Goal: Task Accomplishment & Management: Manage account settings

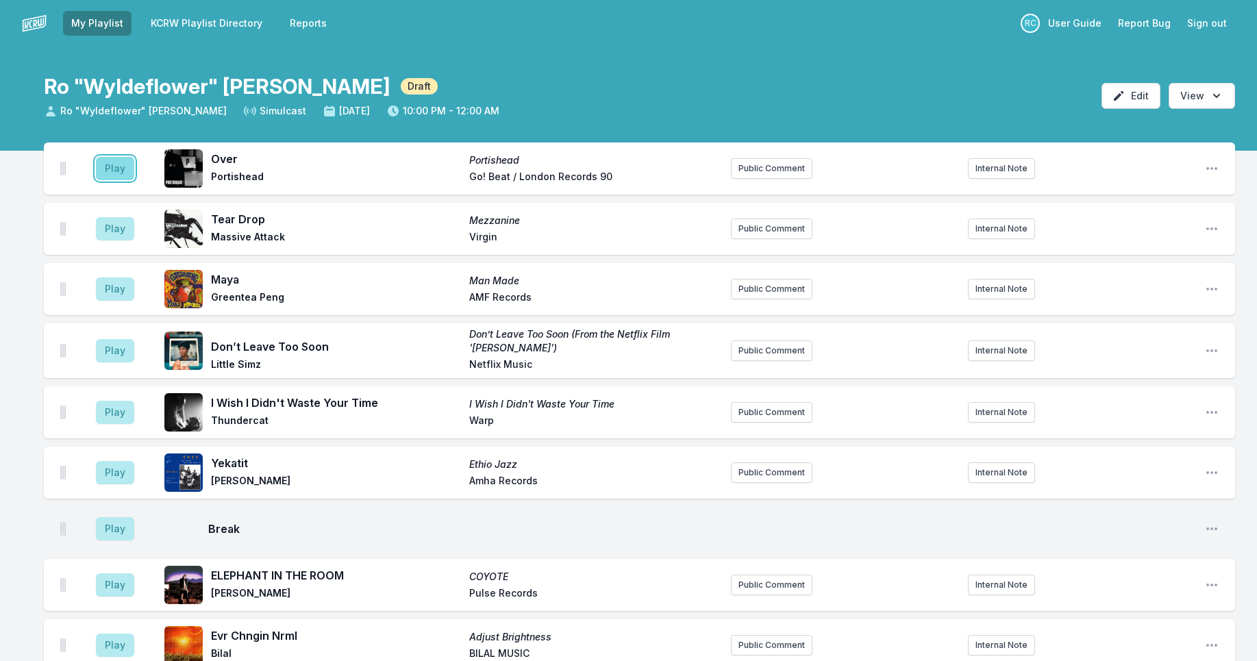
click at [110, 172] on button "Play" at bounding box center [115, 168] width 38 height 23
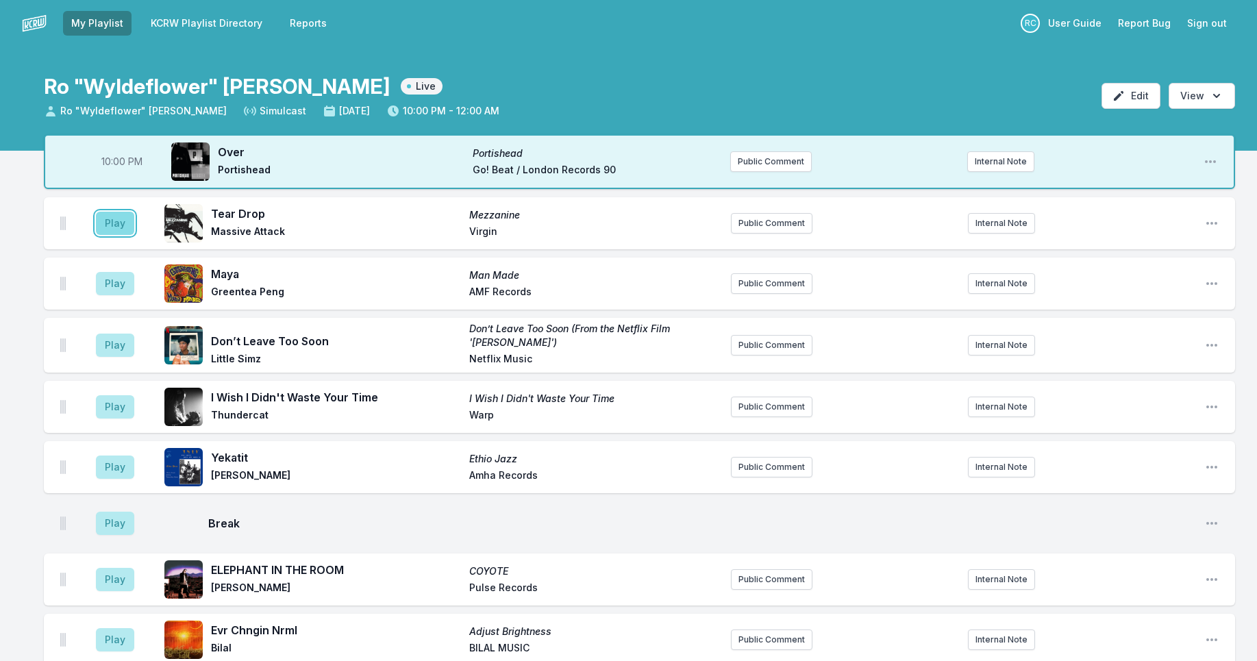
click at [121, 227] on button "Play" at bounding box center [115, 223] width 38 height 23
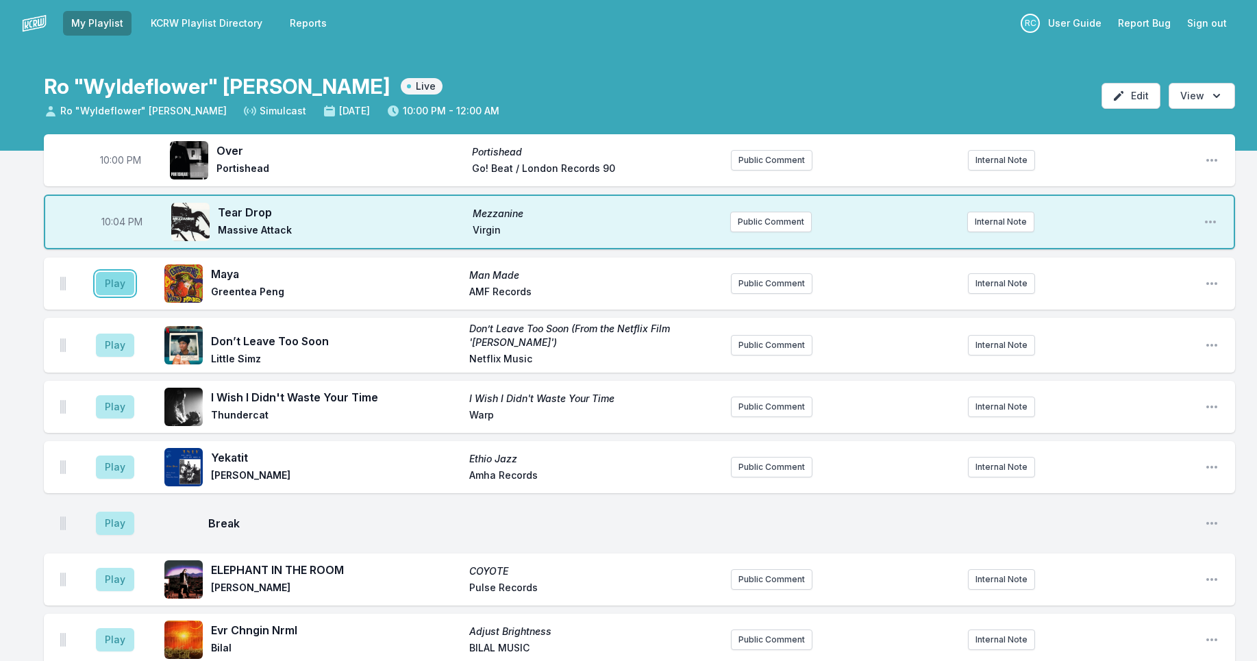
click at [117, 277] on button "Play" at bounding box center [115, 283] width 38 height 23
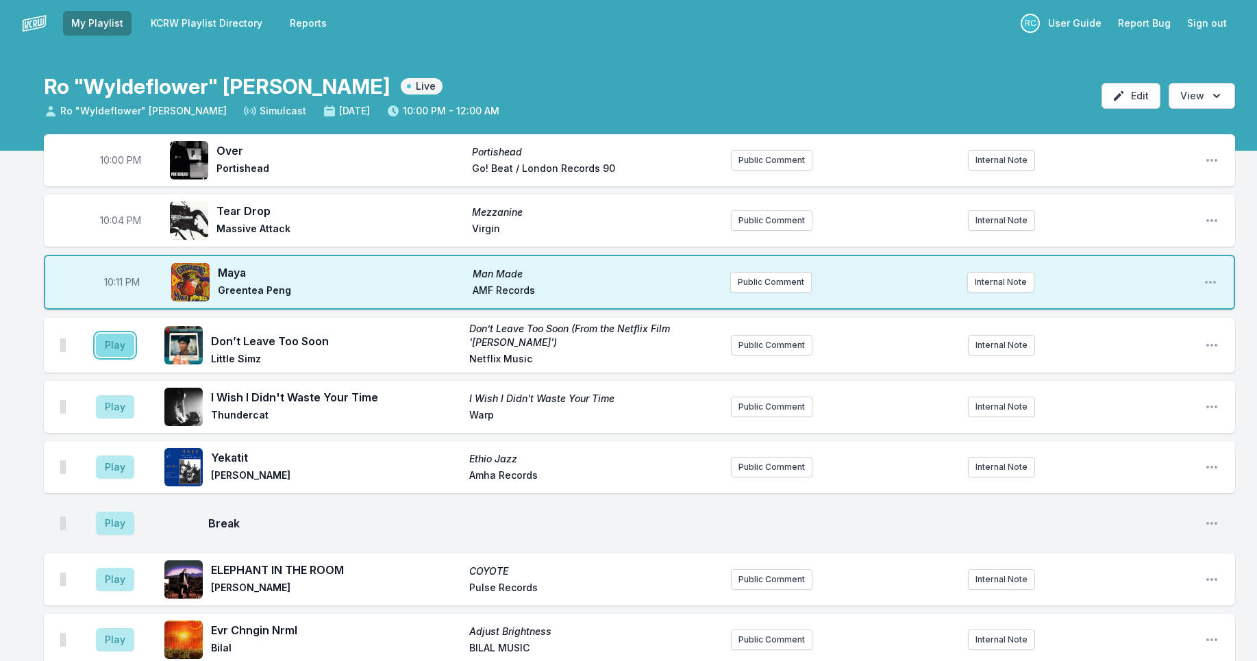
click at [119, 350] on button "Play" at bounding box center [115, 345] width 38 height 23
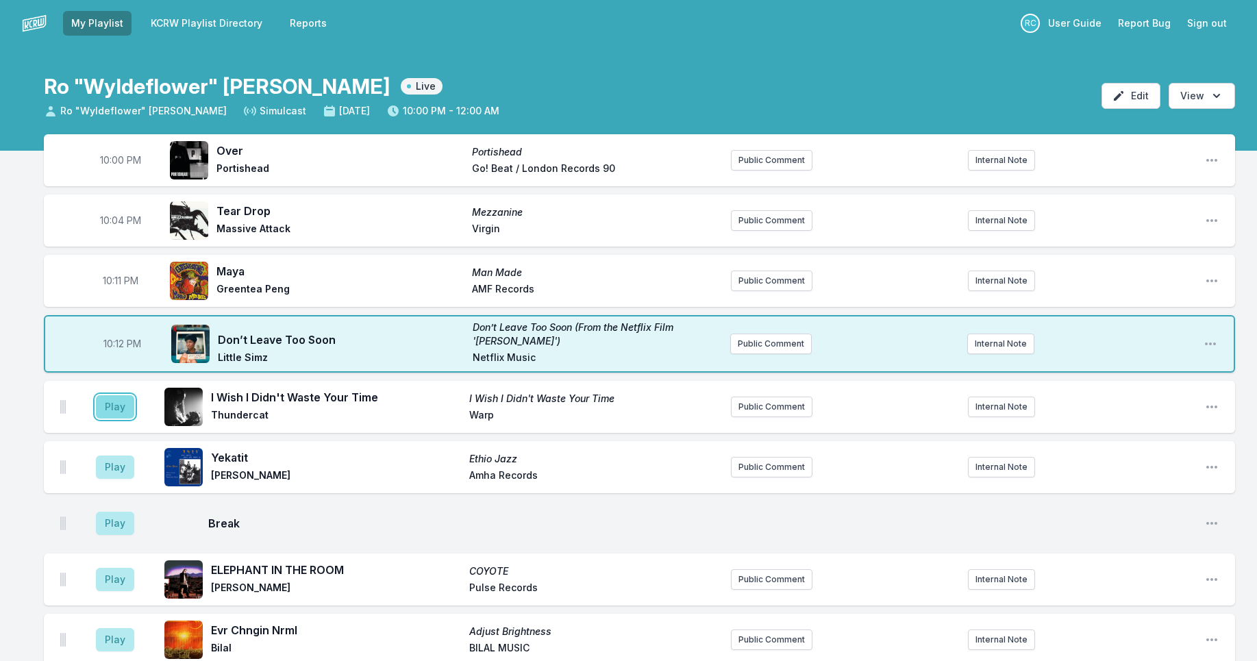
click at [119, 410] on button "Play" at bounding box center [115, 406] width 38 height 23
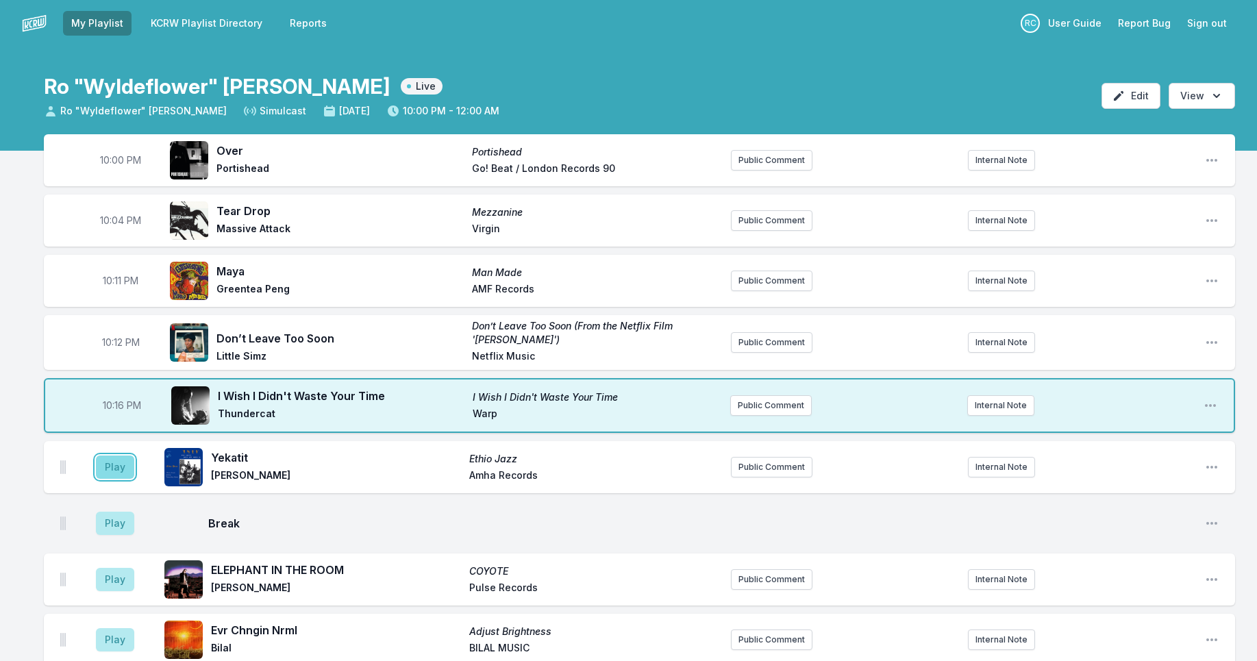
click at [105, 469] on button "Play" at bounding box center [115, 467] width 38 height 23
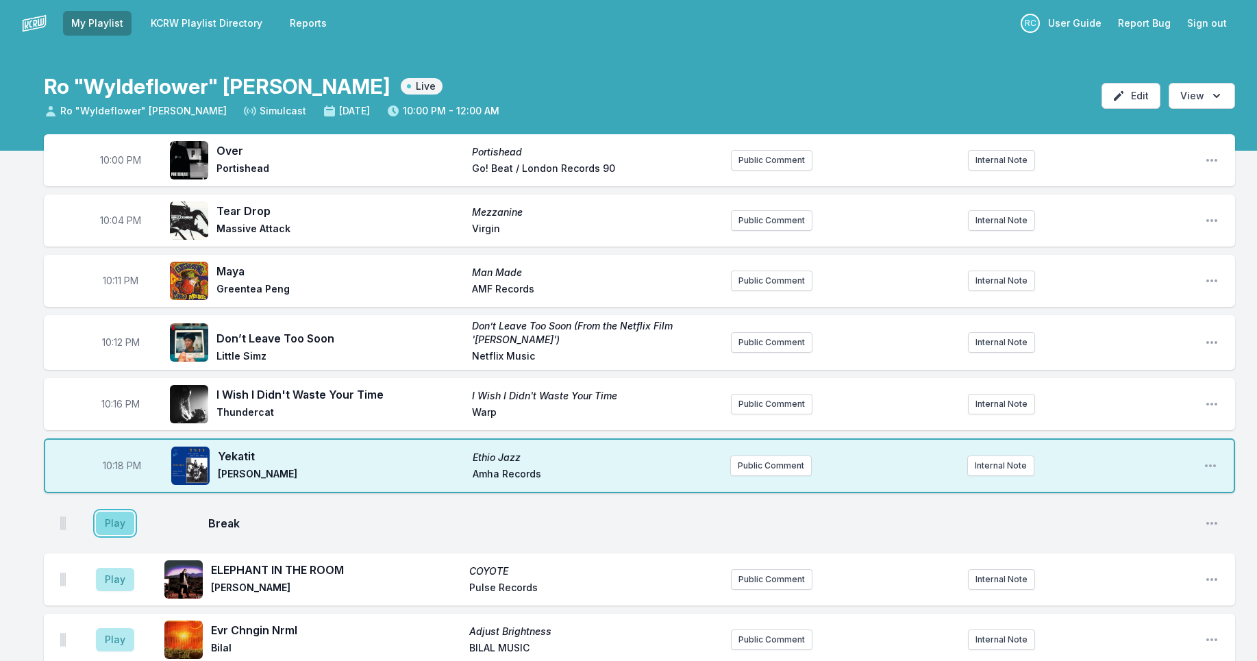
click at [120, 524] on button "Play" at bounding box center [115, 523] width 38 height 23
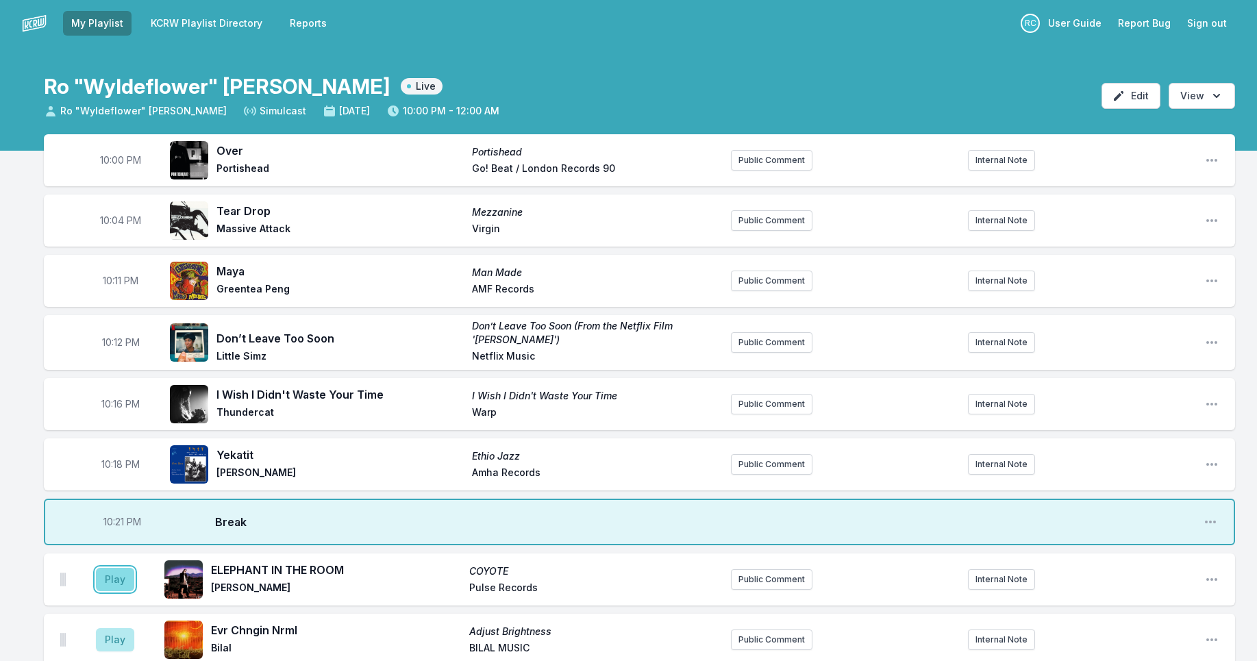
click at [123, 571] on button "Play" at bounding box center [115, 579] width 38 height 23
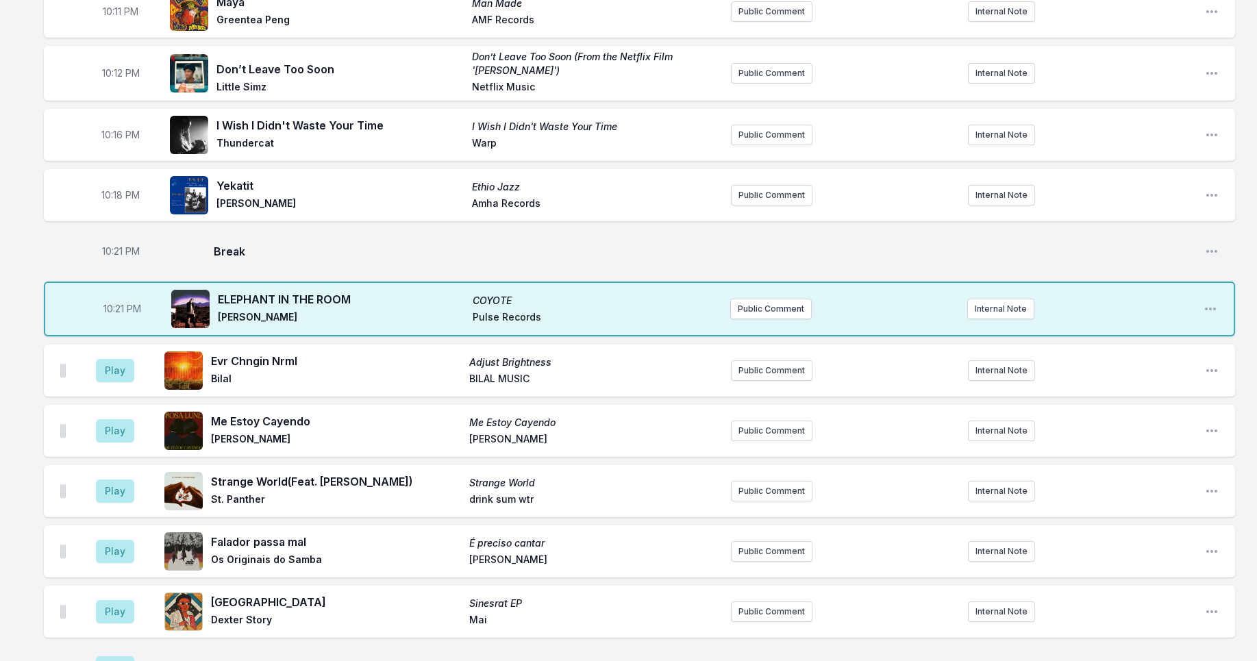
scroll to position [270, 0]
click at [119, 365] on button "Play" at bounding box center [115, 369] width 38 height 23
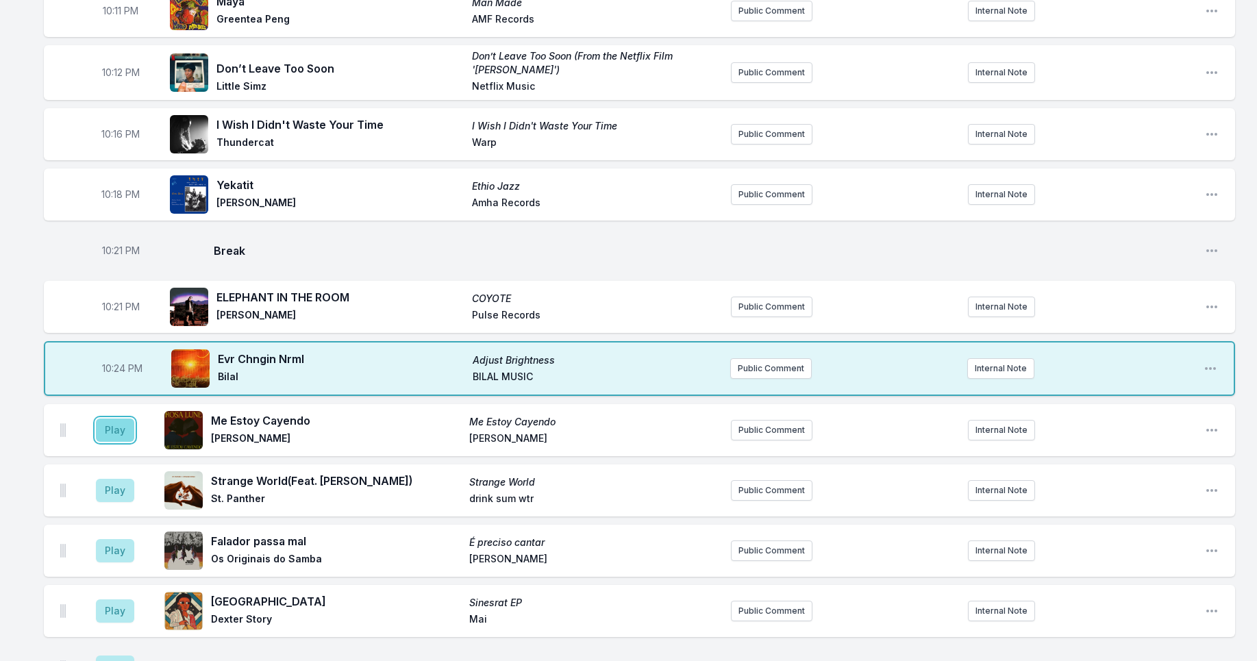
click at [115, 424] on button "Play" at bounding box center [115, 430] width 38 height 23
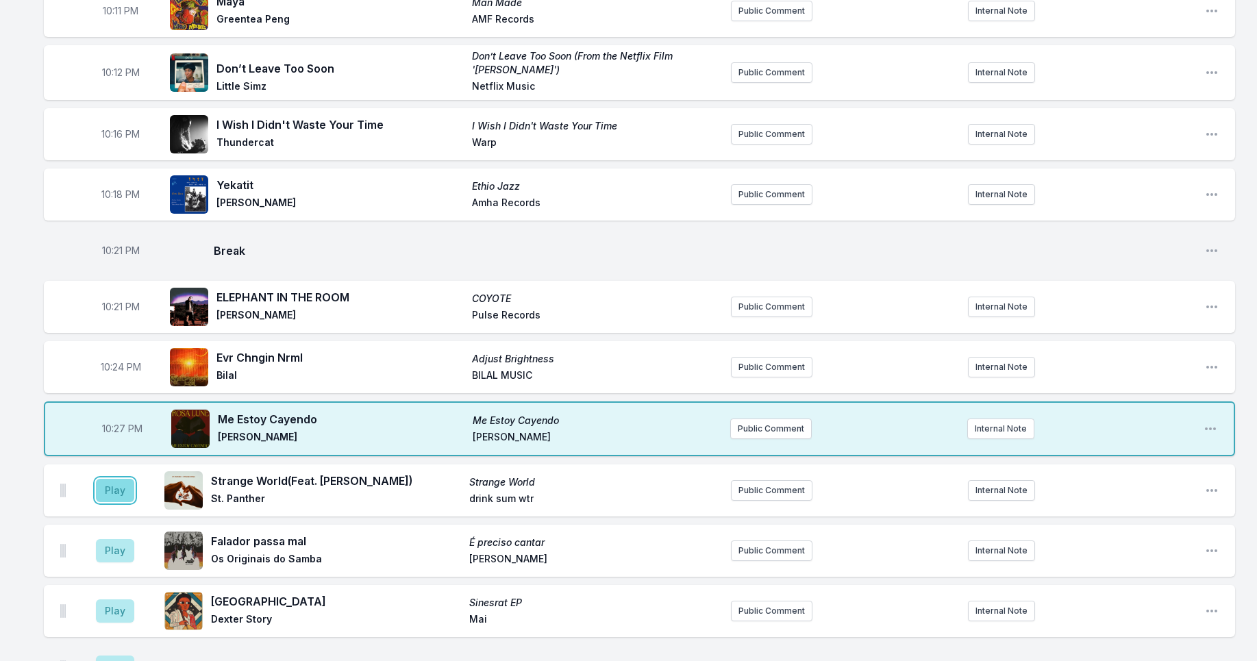
click at [112, 486] on button "Play" at bounding box center [115, 490] width 38 height 23
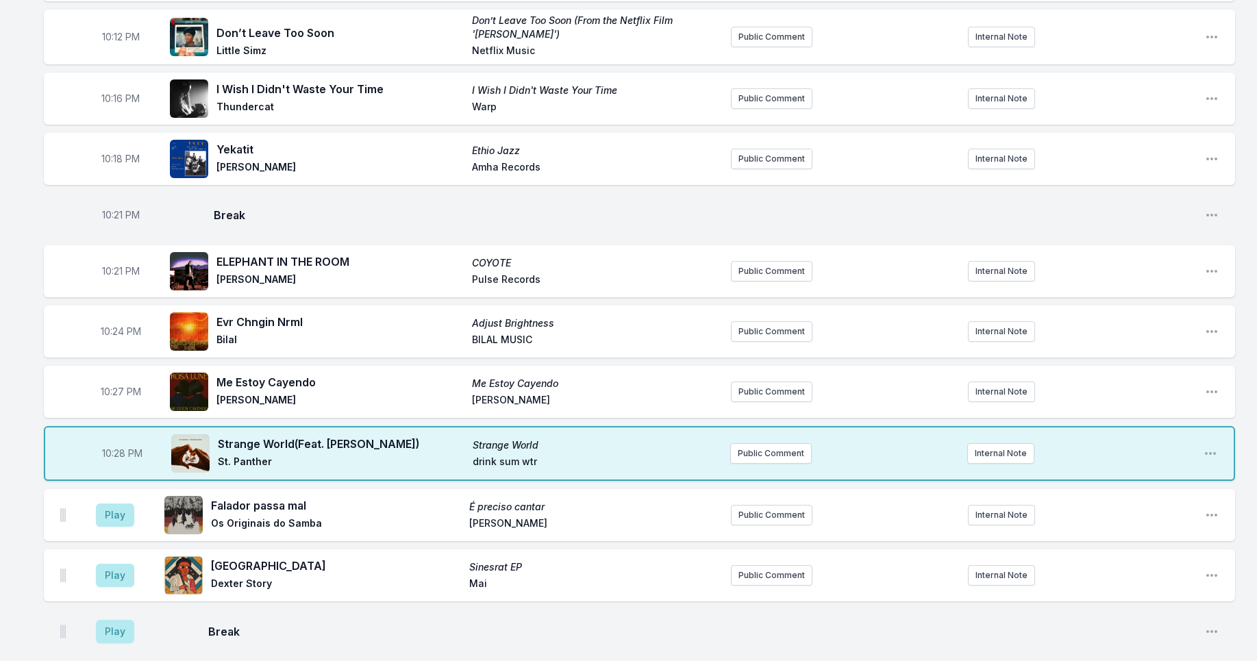
scroll to position [400, 0]
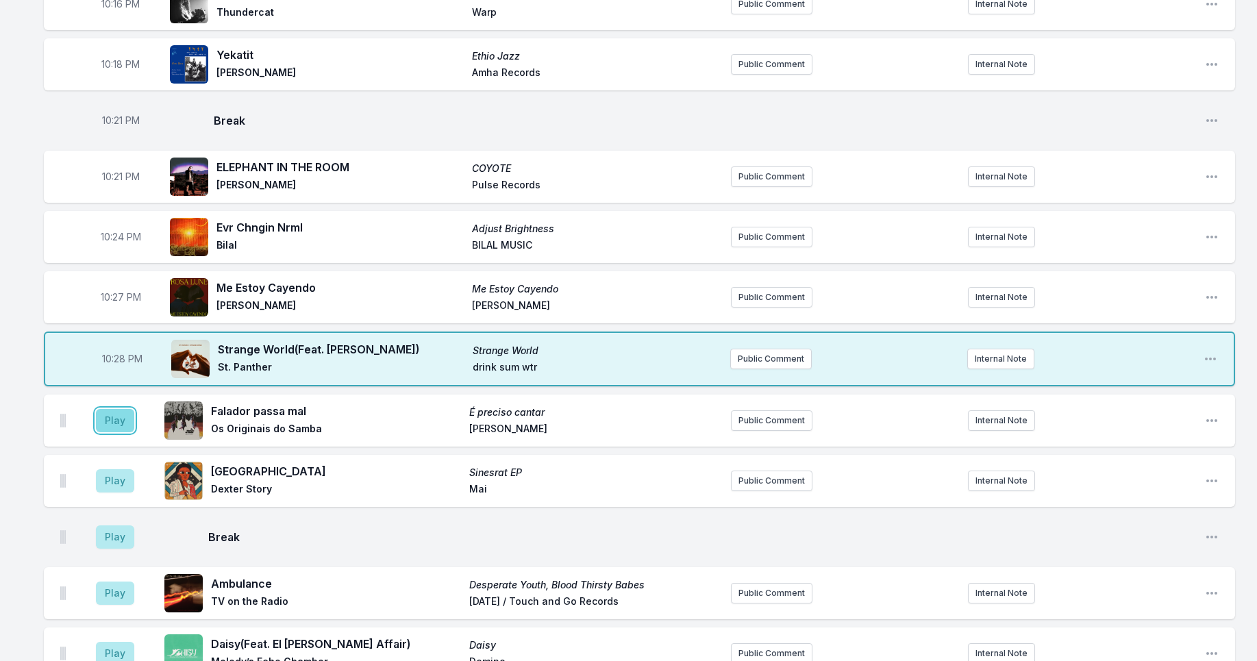
click at [116, 419] on button "Play" at bounding box center [115, 420] width 38 height 23
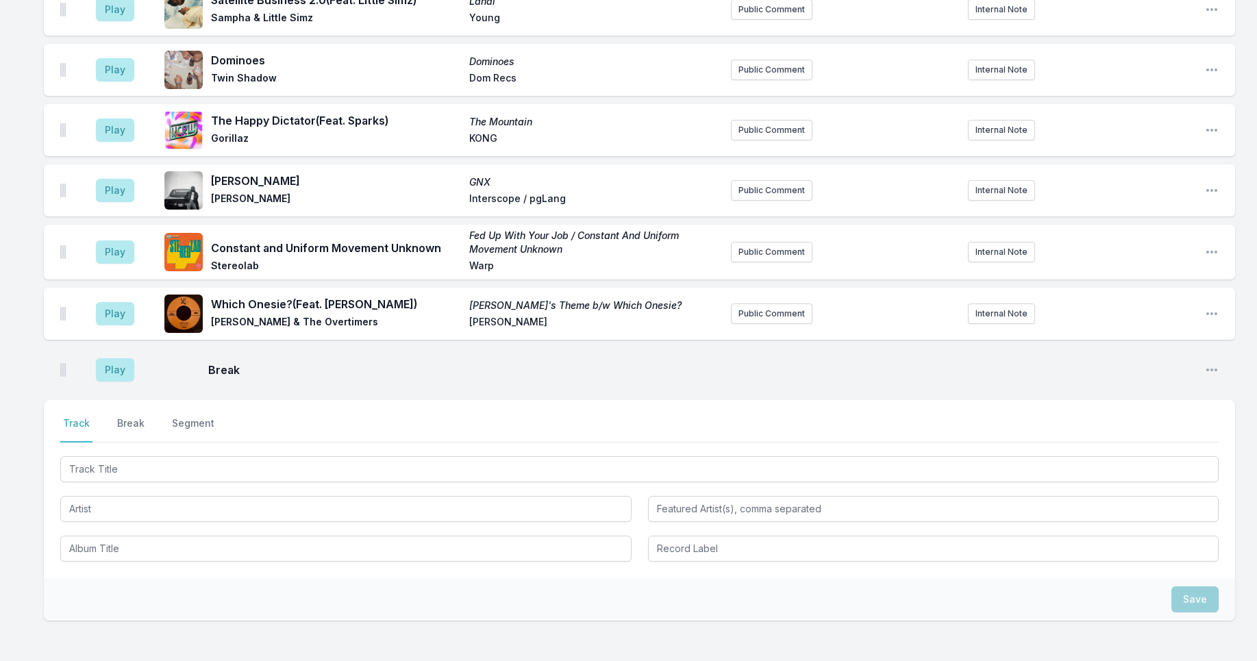
scroll to position [2339, 0]
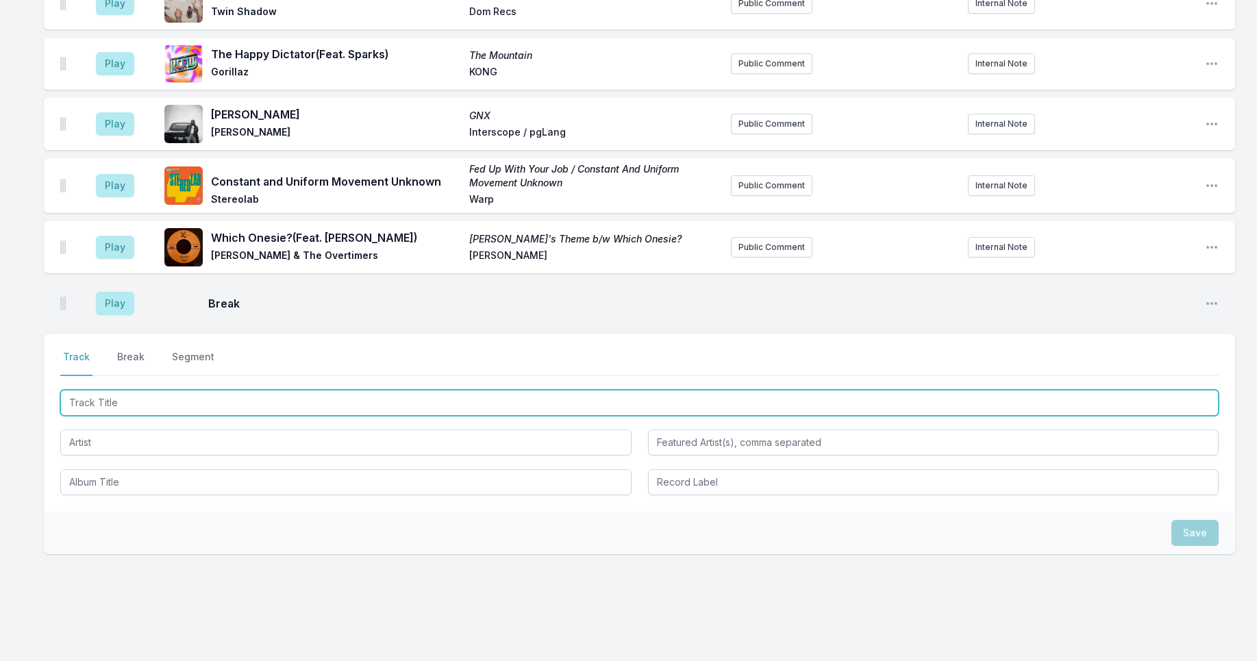
drag, startPoint x: 123, startPoint y: 380, endPoint x: 131, endPoint y: 382, distance: 8.7
click at [122, 390] on input "Track Title" at bounding box center [639, 403] width 1159 height 26
type input "Next To You"
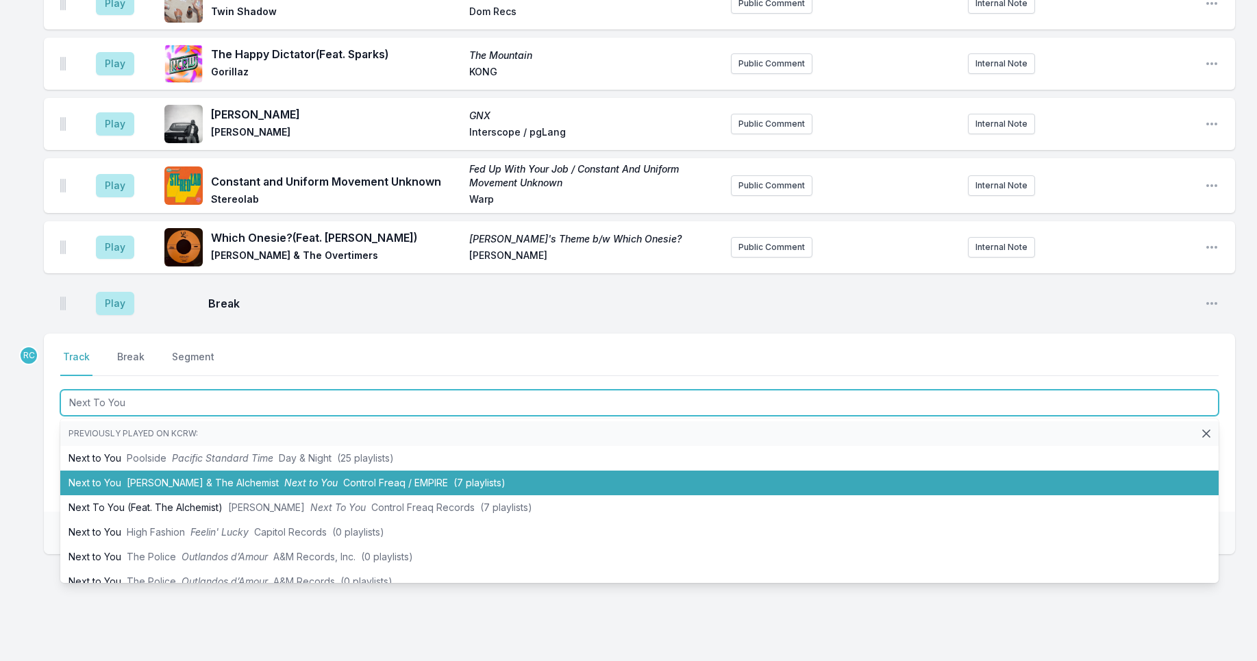
click at [237, 471] on li "Next to You [PERSON_NAME] & The Alchemist Next to You Control Freaq / EMPIRE (7…" at bounding box center [639, 483] width 1159 height 25
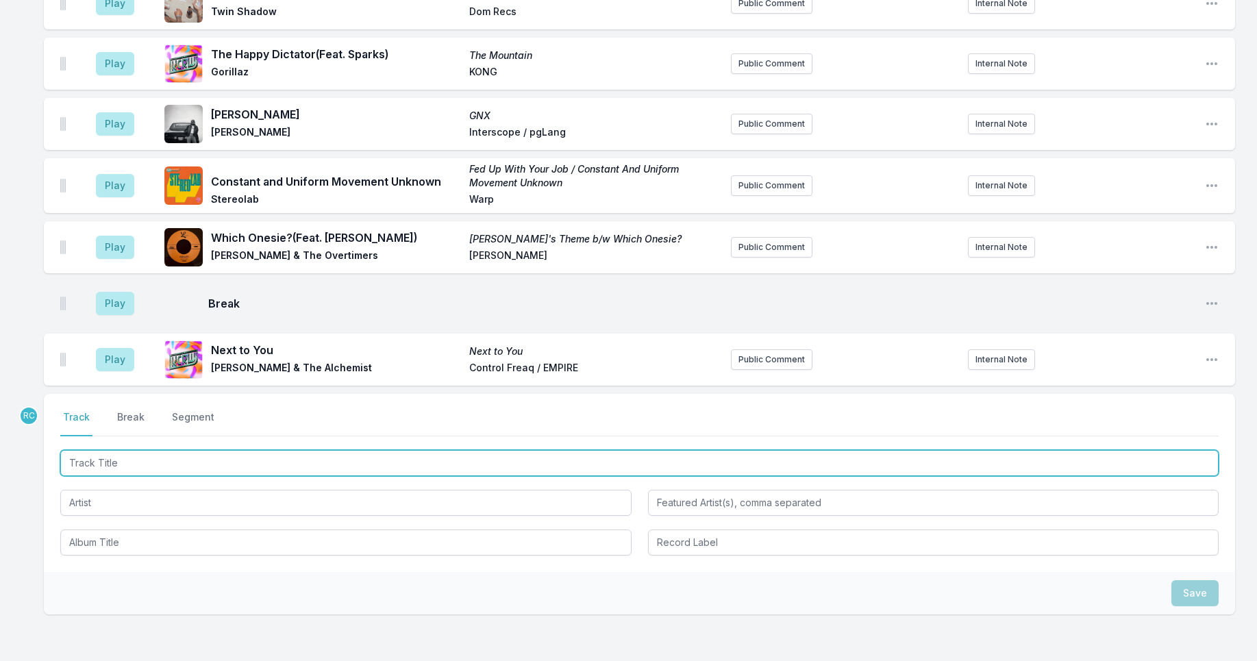
scroll to position [2399, 0]
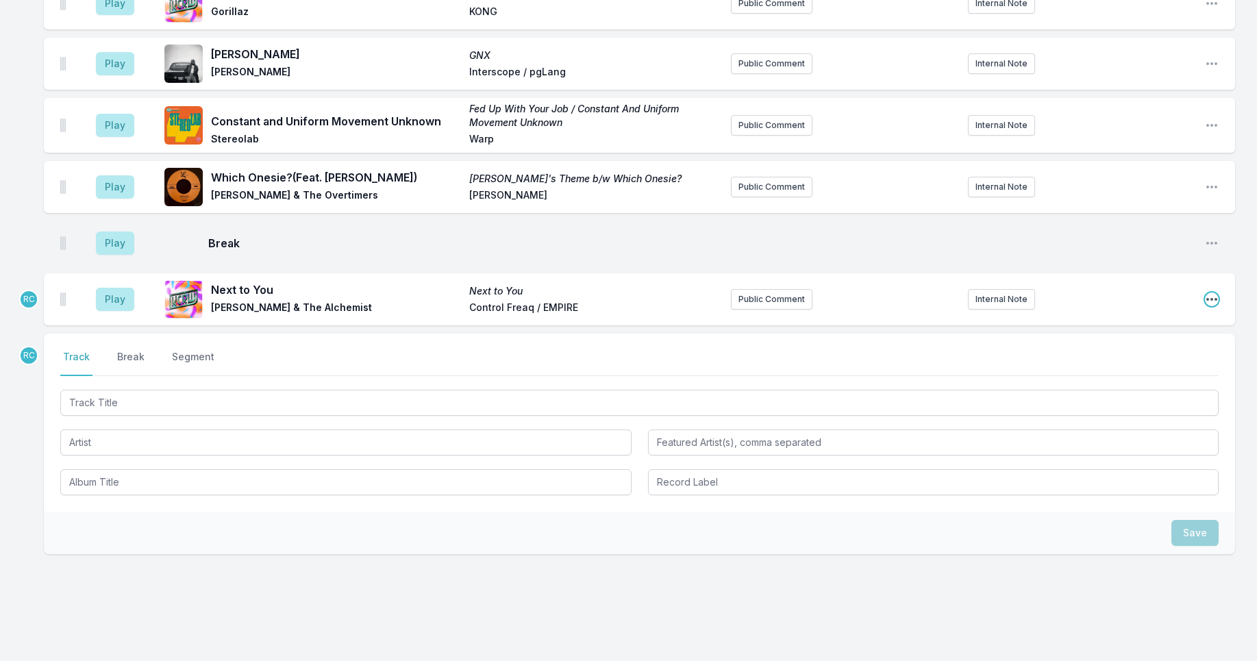
click at [1211, 293] on icon "Open playlist item options" at bounding box center [1212, 300] width 14 height 14
drag, startPoint x: 1142, startPoint y: 328, endPoint x: 898, endPoint y: 285, distance: 246.9
click at [1141, 339] on button "Edit Track Details" at bounding box center [1141, 351] width 153 height 25
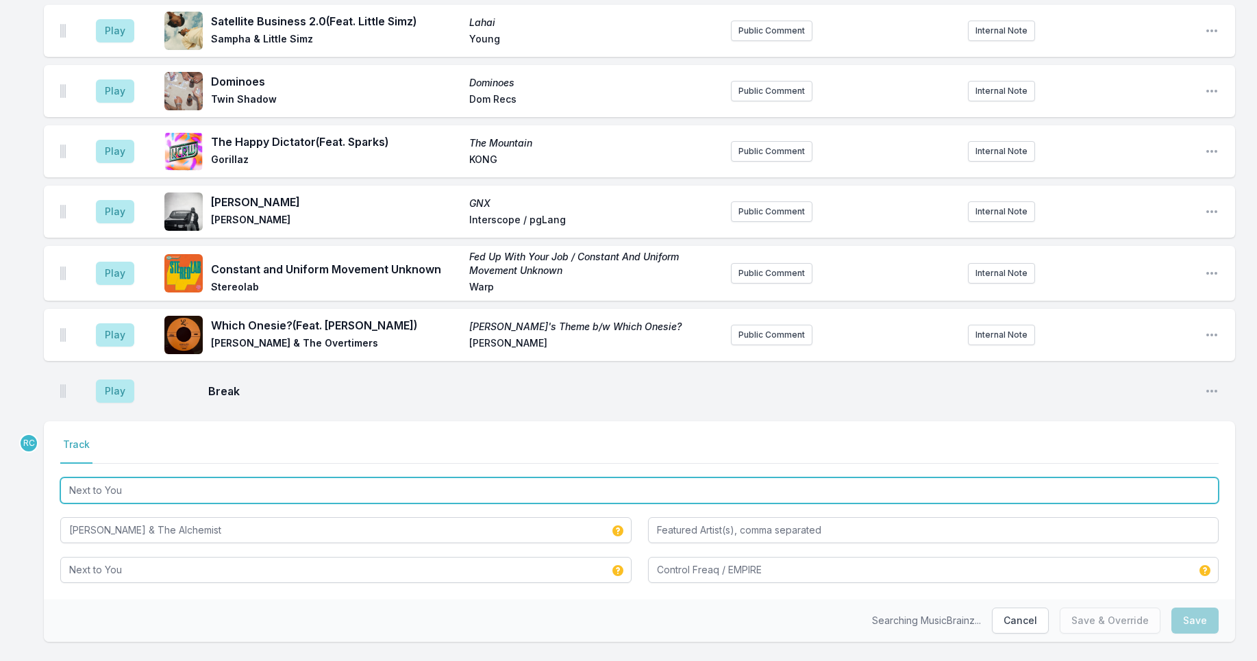
click at [153, 478] on input "Next to You" at bounding box center [639, 491] width 1159 height 26
type input "Next to Yo"
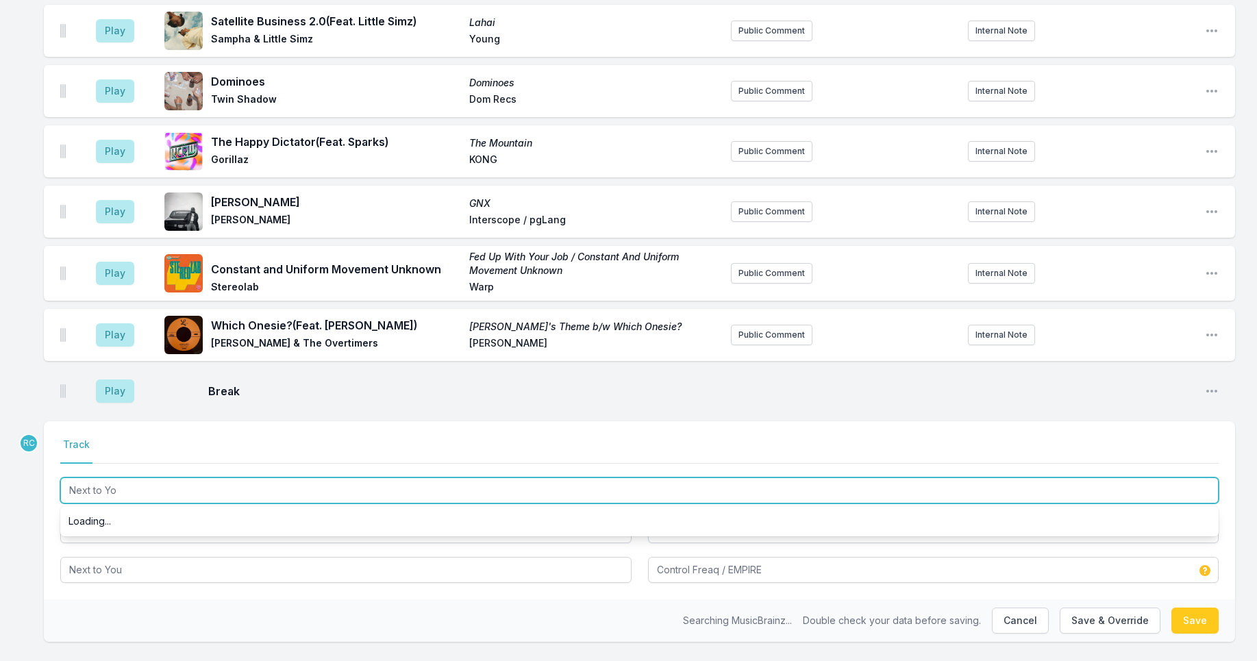
type input "EMPIRE, Control Freaq"
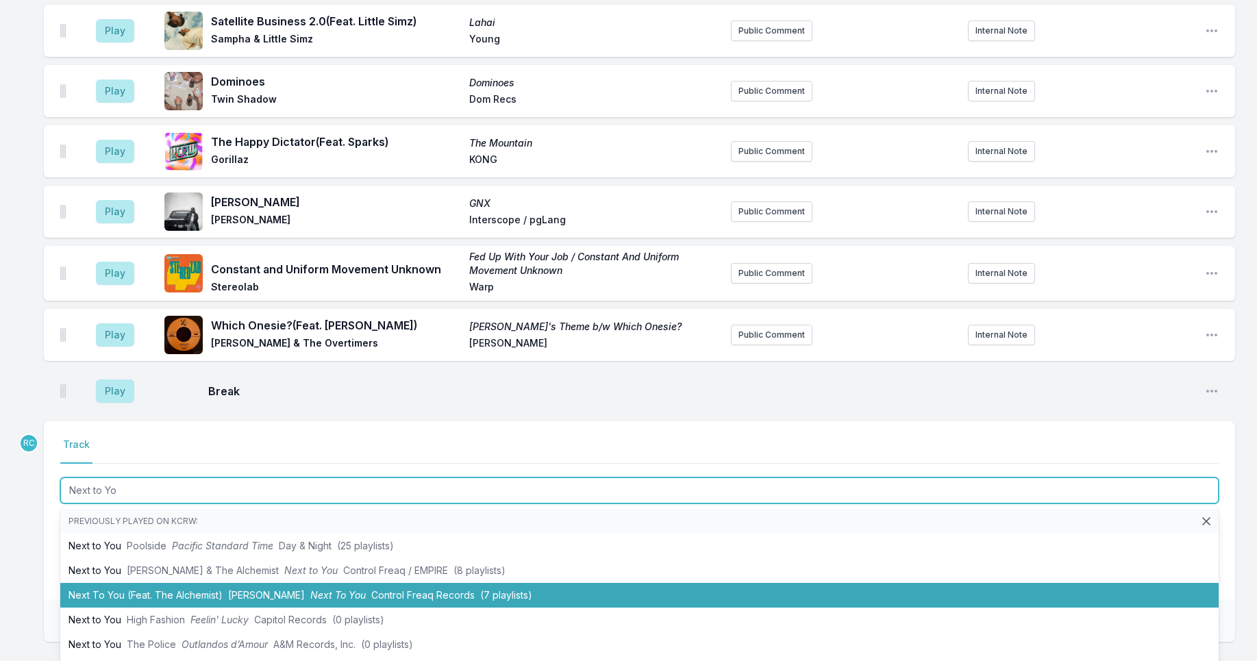
click at [193, 583] on li "Next To You (Feat. The Alchemist) [PERSON_NAME] Next To You Control Freaq Recor…" at bounding box center [639, 595] width 1159 height 25
type input "Next to You"
type input "Control Freaq / EMPIRE"
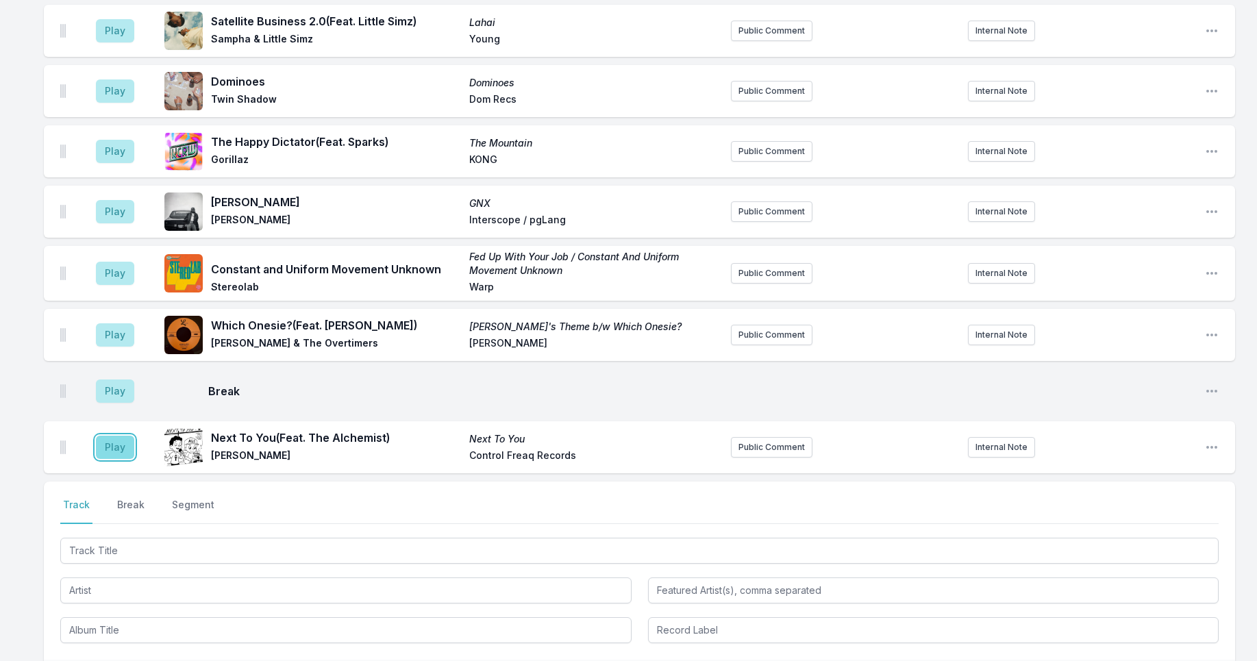
click at [108, 436] on button "Play" at bounding box center [115, 447] width 38 height 23
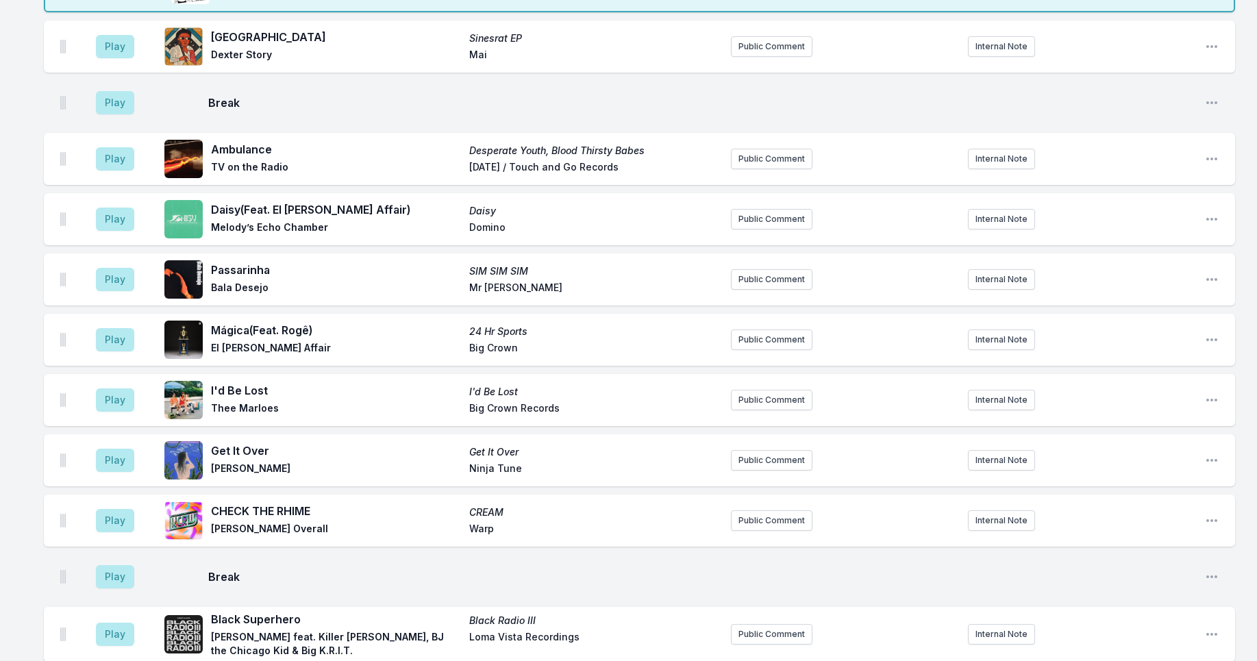
scroll to position [631, 0]
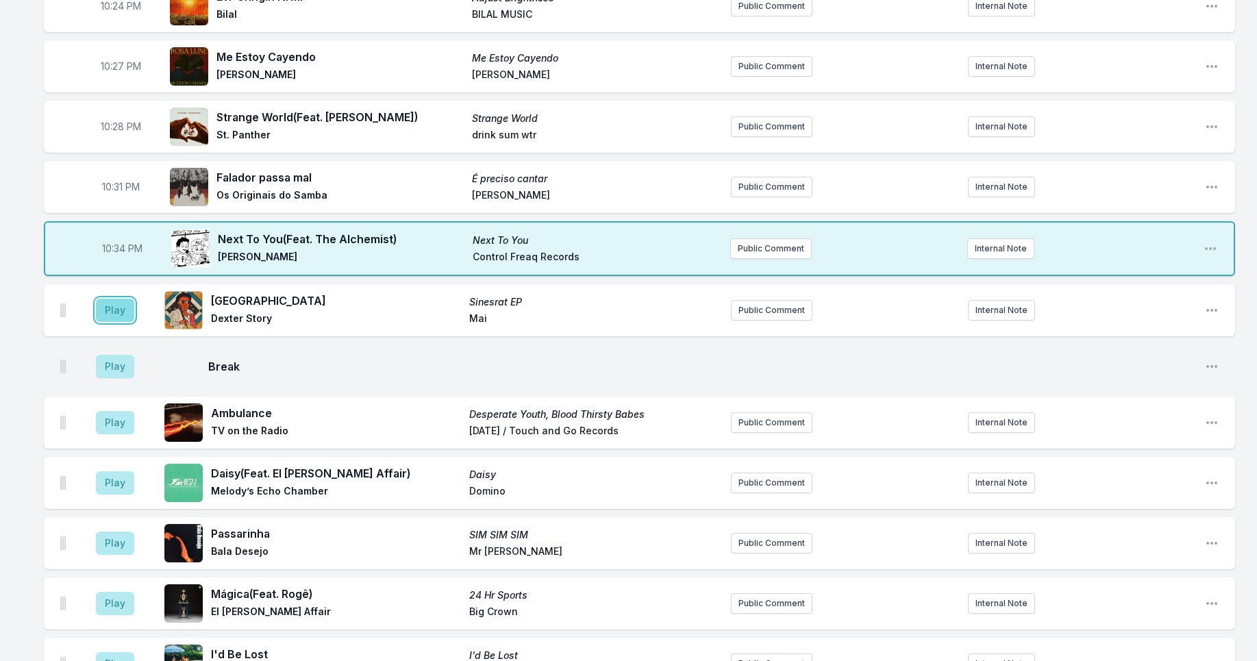
click at [118, 304] on button "Play" at bounding box center [115, 310] width 38 height 23
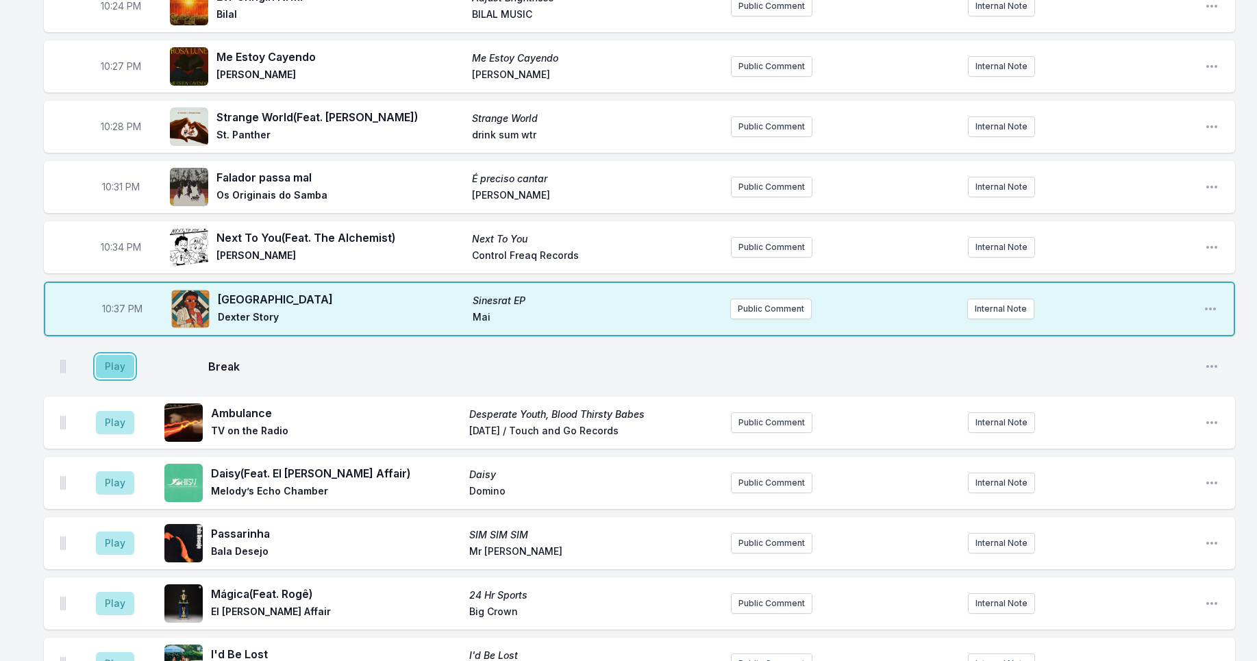
click at [116, 368] on button "Play" at bounding box center [115, 366] width 38 height 23
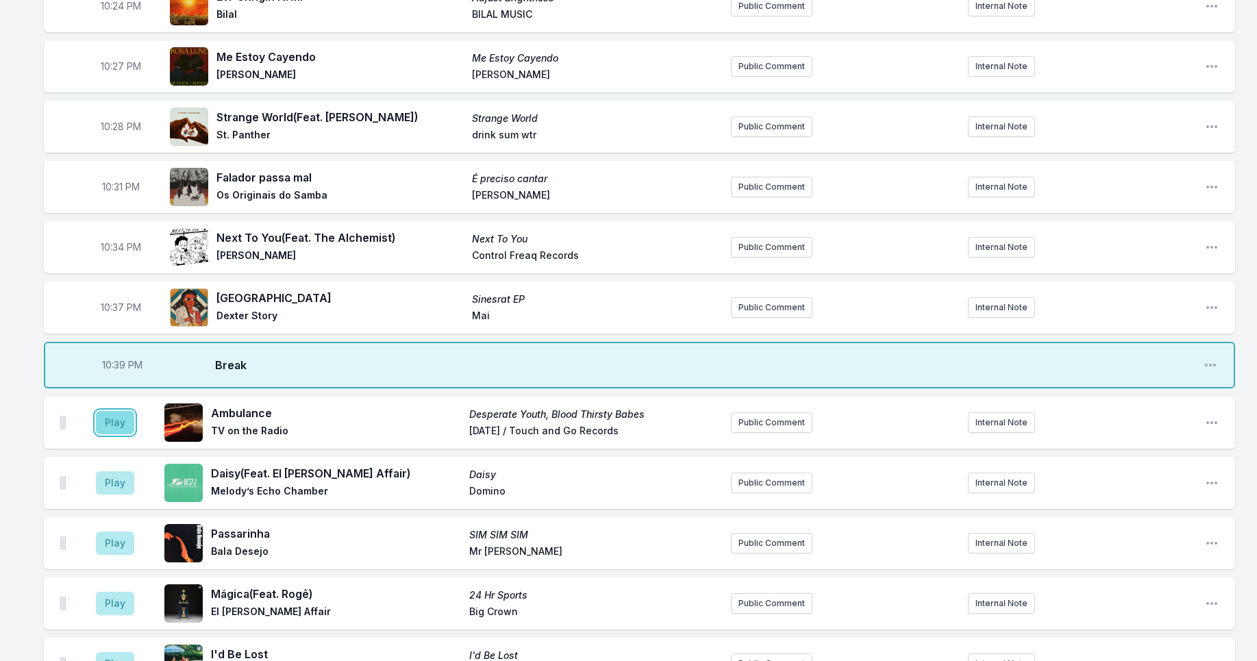
click at [116, 421] on button "Play" at bounding box center [115, 422] width 38 height 23
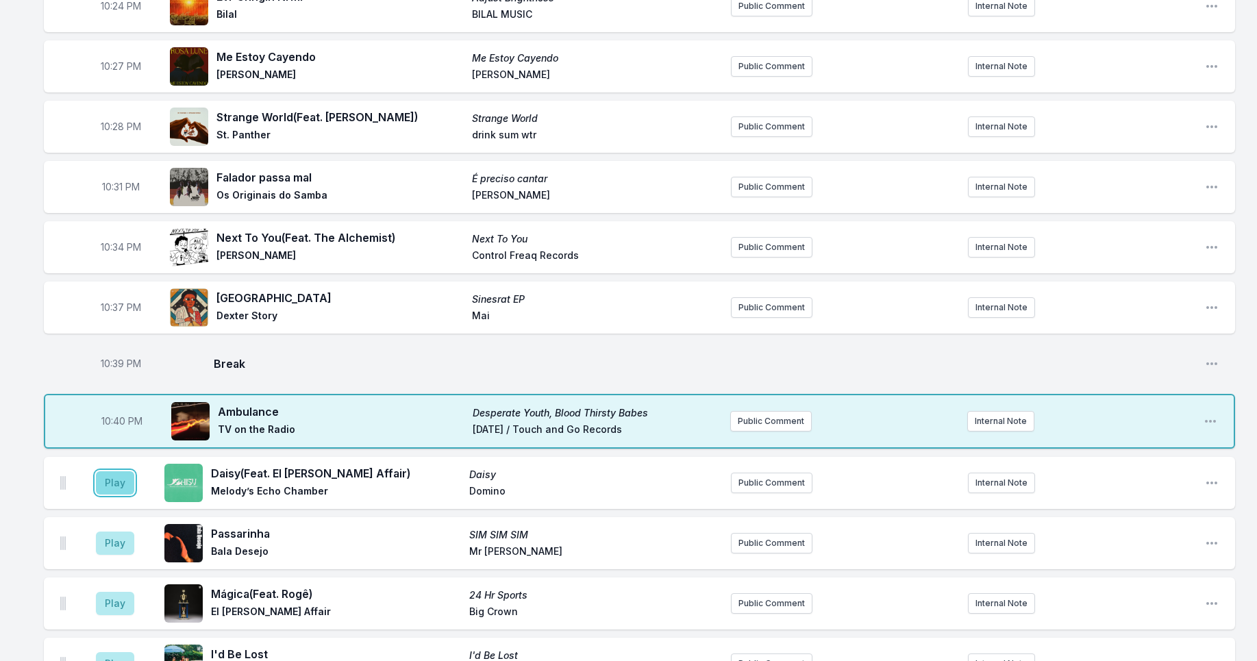
click at [121, 487] on button "Play" at bounding box center [115, 482] width 38 height 23
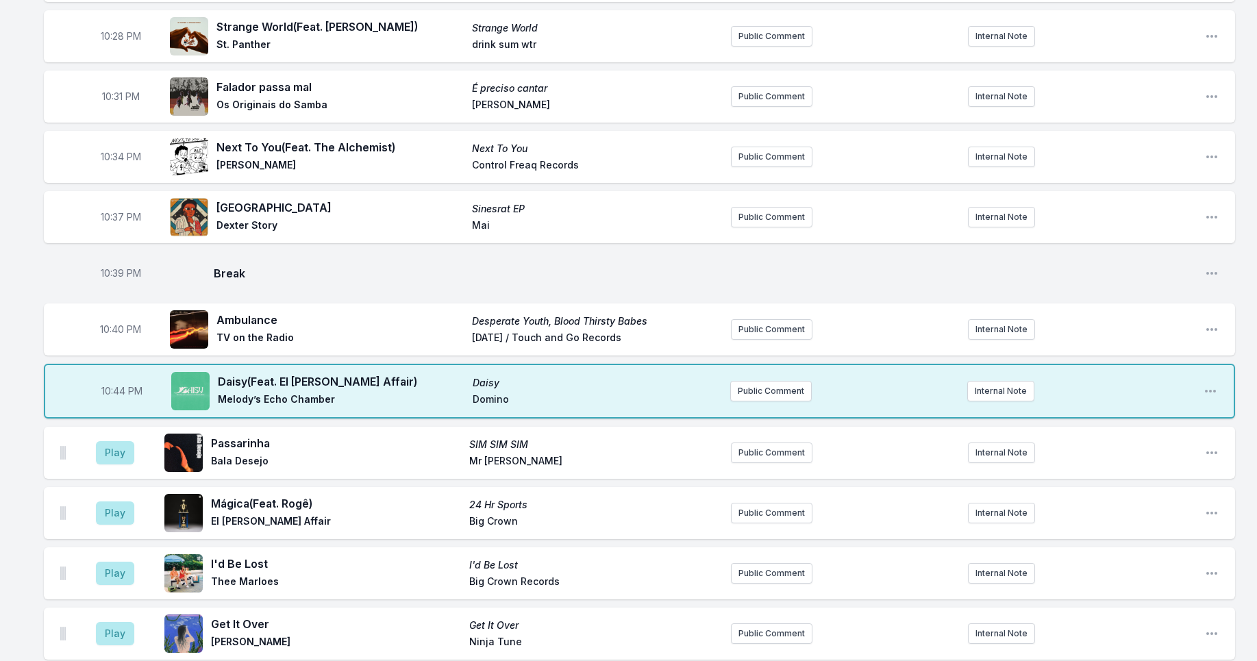
scroll to position [739, 0]
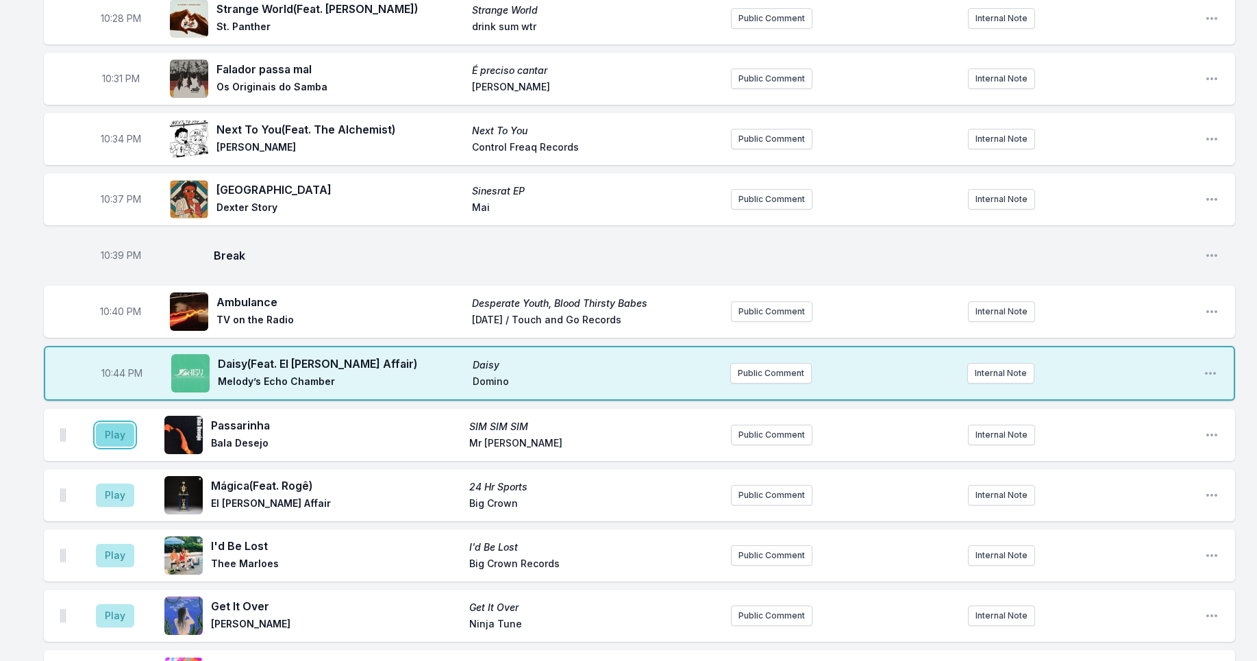
click at [114, 437] on button "Play" at bounding box center [115, 434] width 38 height 23
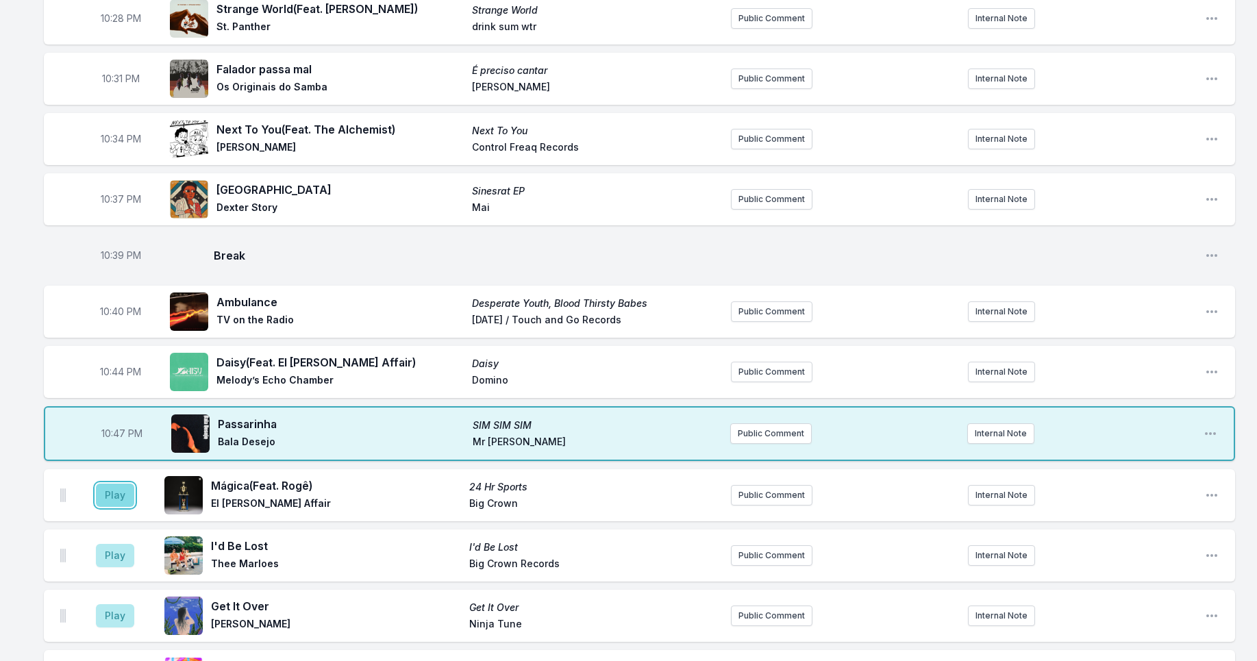
click at [113, 487] on button "Play" at bounding box center [115, 495] width 38 height 23
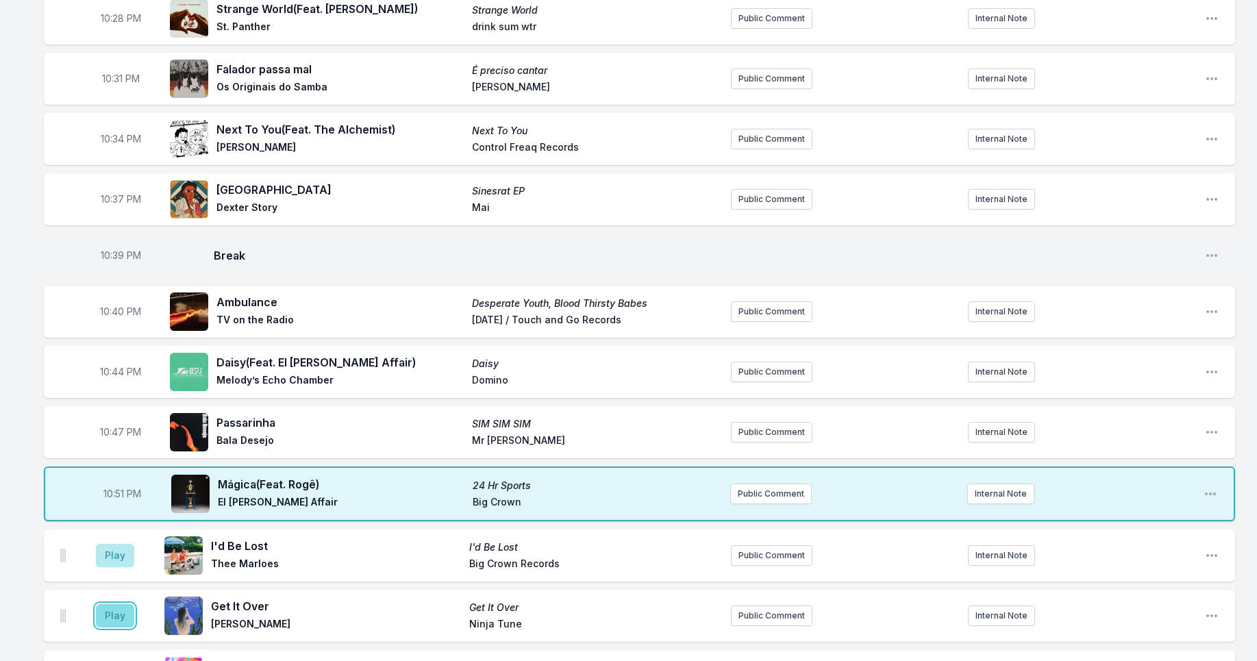
click at [112, 613] on button "Play" at bounding box center [115, 615] width 38 height 23
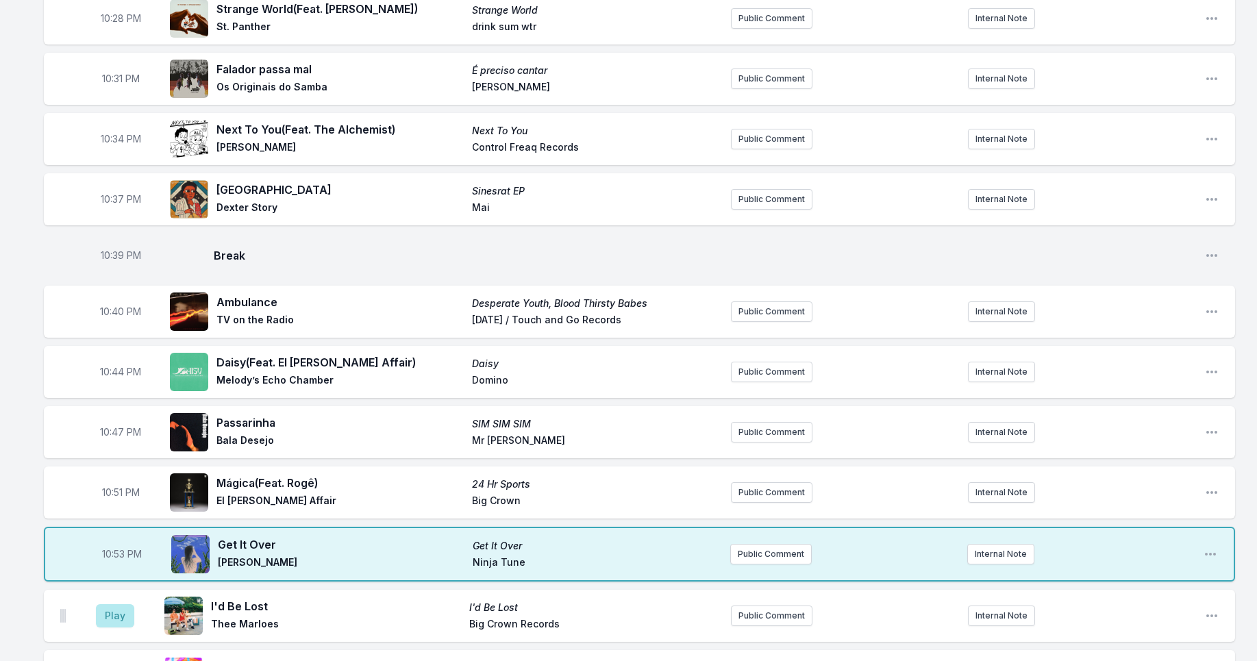
click at [1219, 613] on div "Play I'd Be Lost I'd Be Lost Thee Marloes Big Crown Records Public Comment Inte…" at bounding box center [640, 616] width 1192 height 52
click at [1213, 613] on icon "Open playlist item options" at bounding box center [1212, 616] width 14 height 14
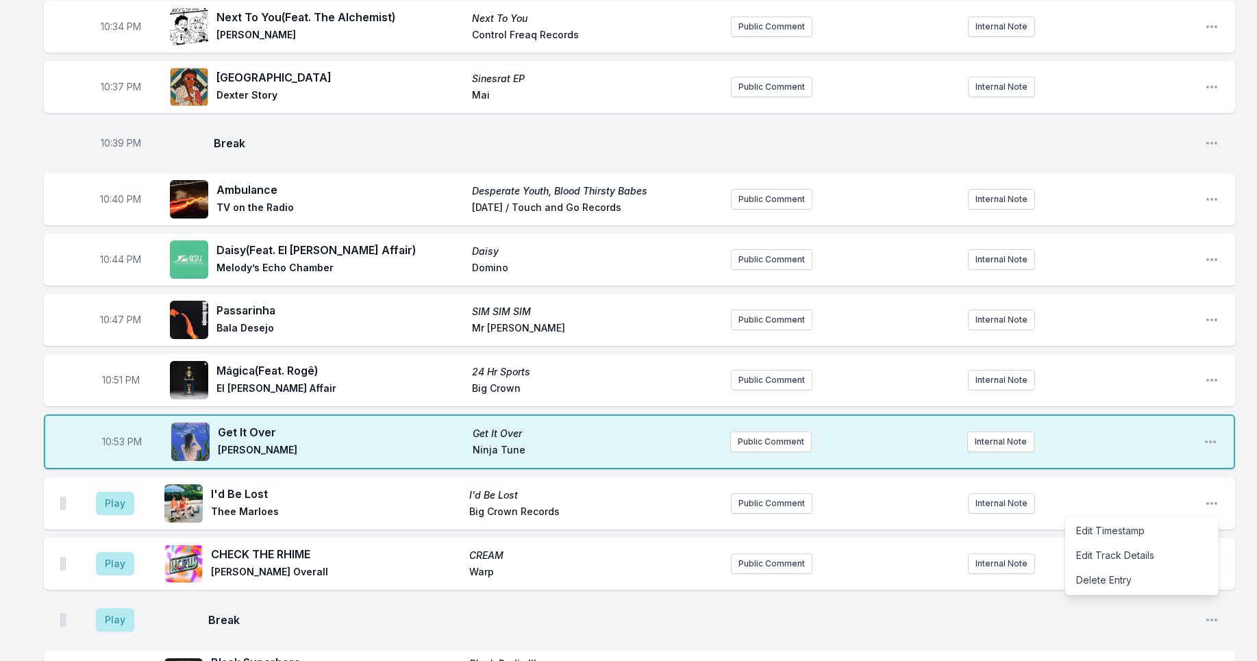
scroll to position [1000, 0]
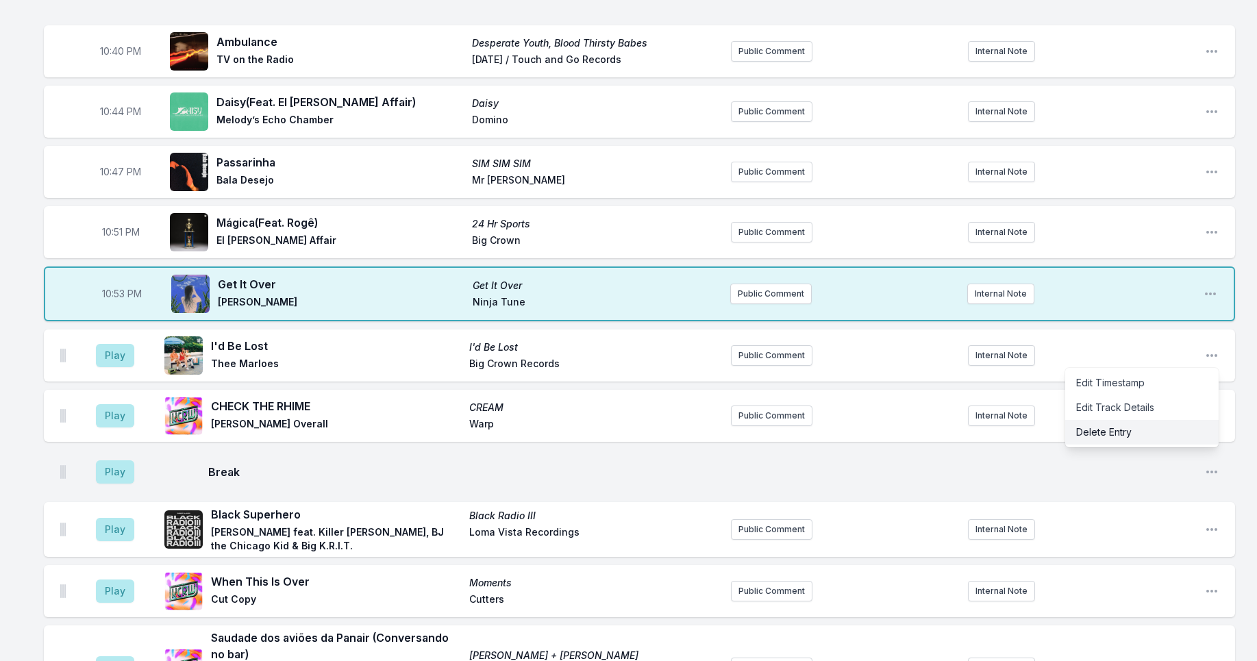
click at [1085, 427] on button "Delete Entry" at bounding box center [1141, 432] width 153 height 25
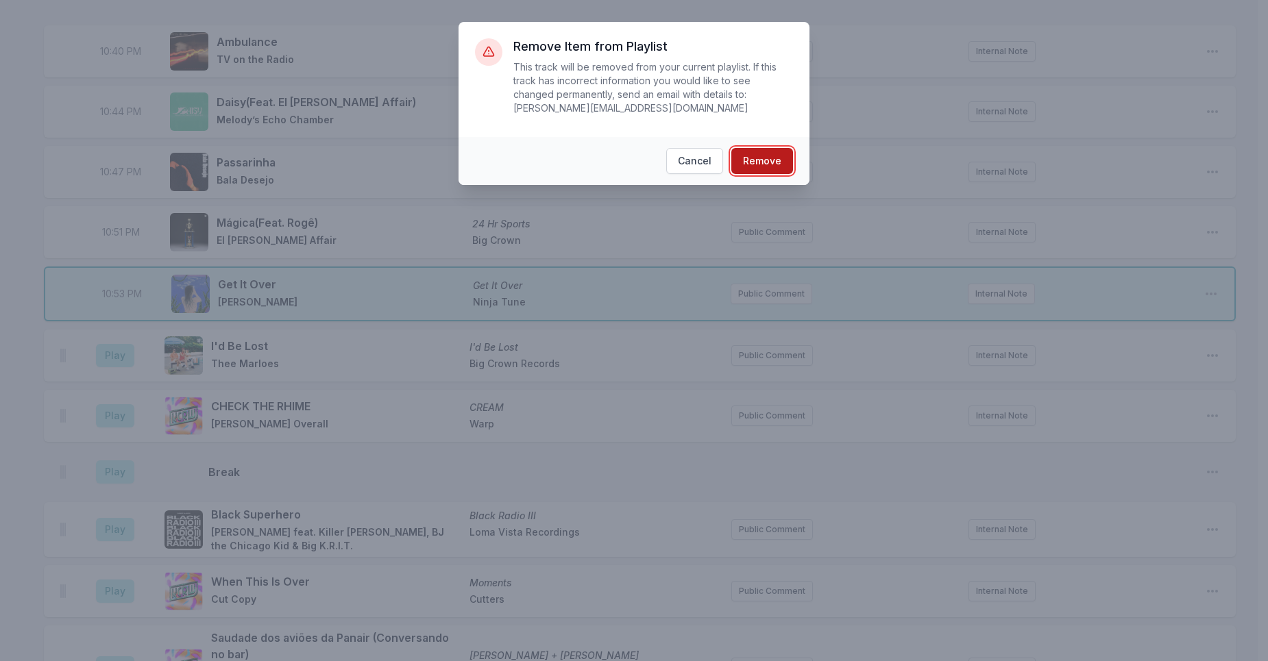
click at [755, 162] on button "Remove" at bounding box center [762, 161] width 62 height 26
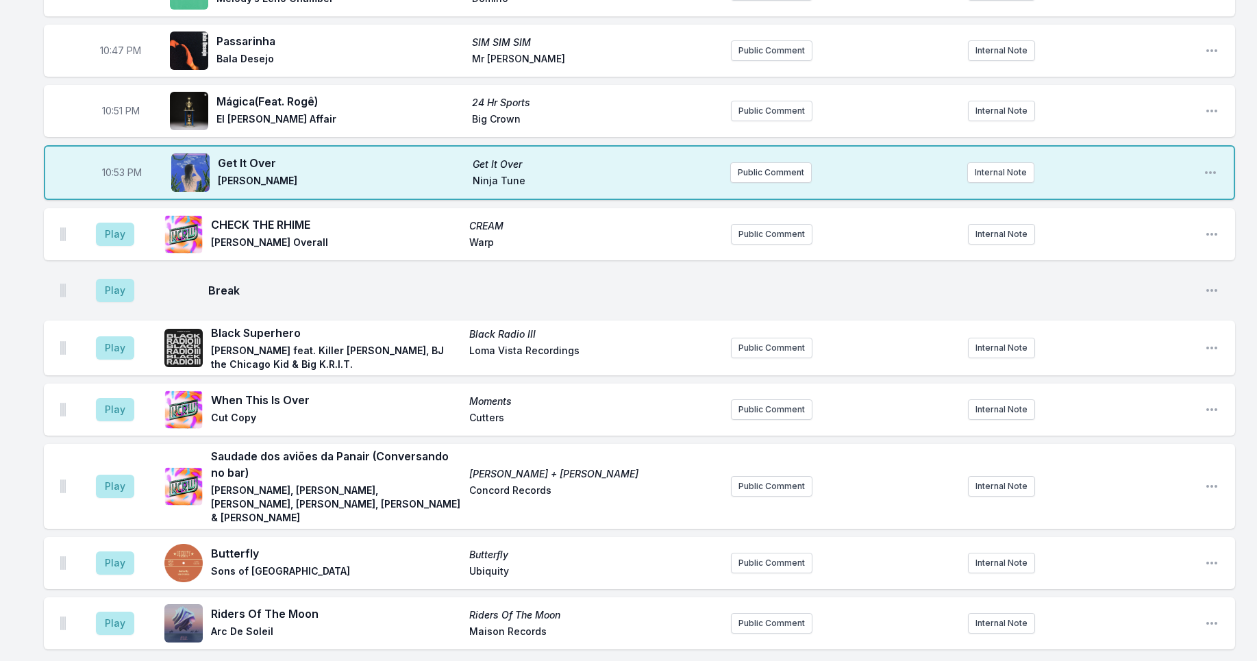
scroll to position [1146, 0]
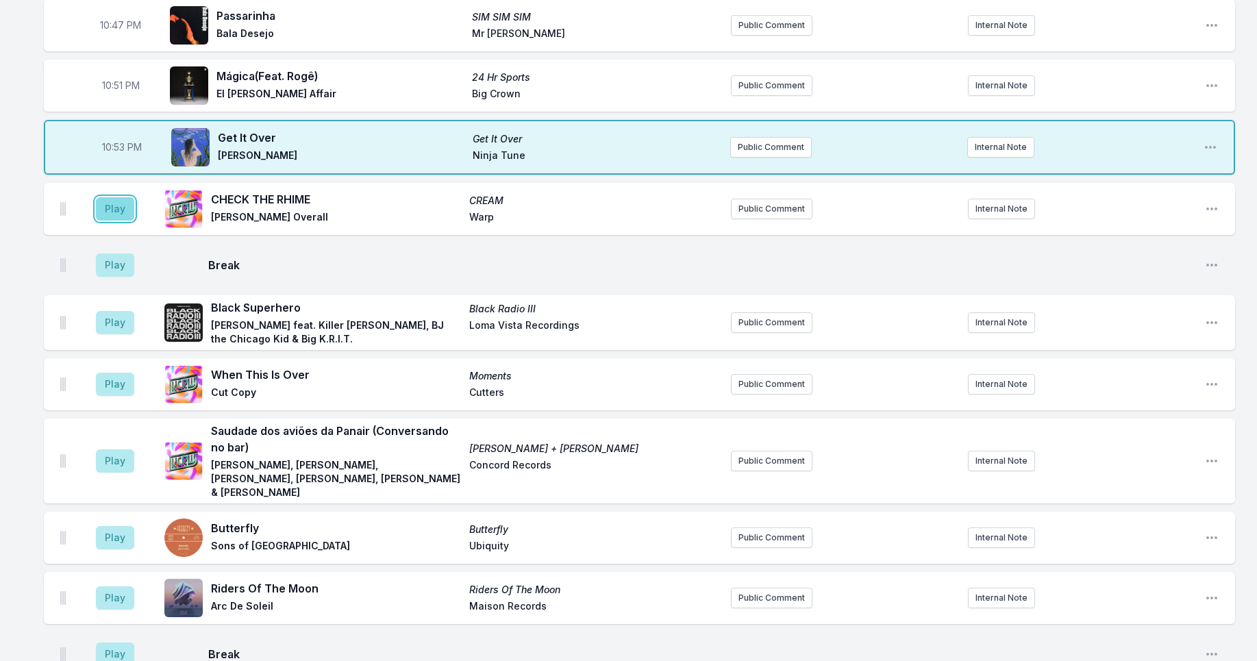
click at [109, 212] on button "Play" at bounding box center [115, 208] width 38 height 23
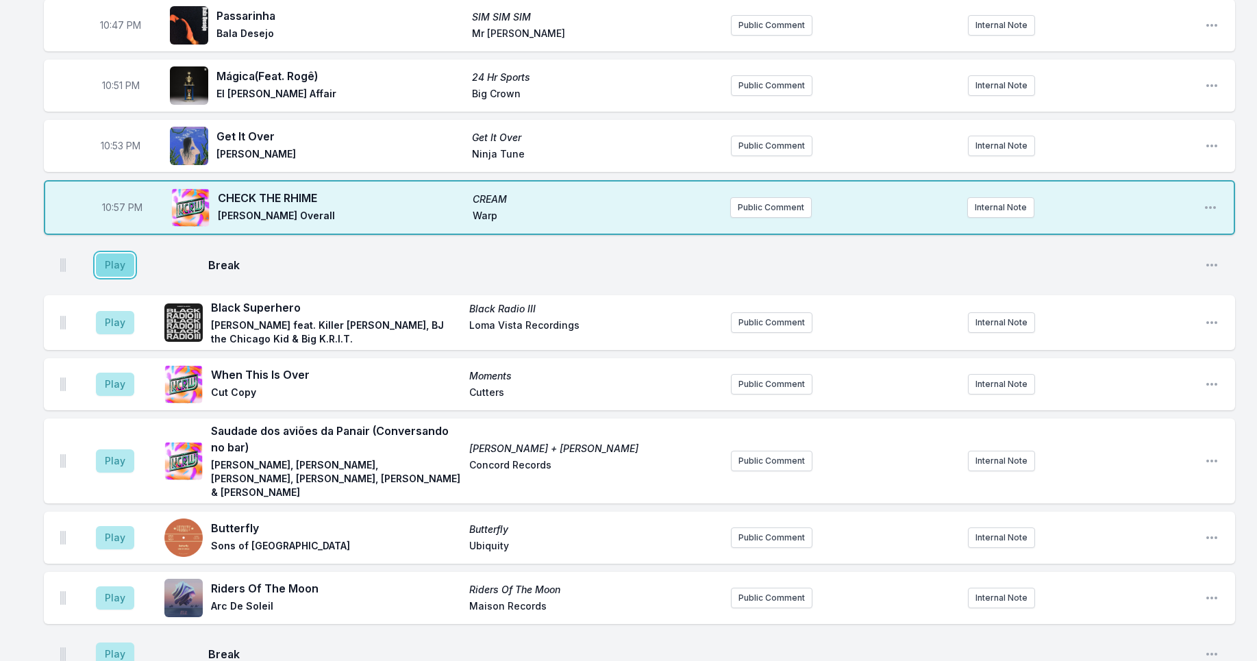
click at [120, 273] on button "Play" at bounding box center [115, 265] width 38 height 23
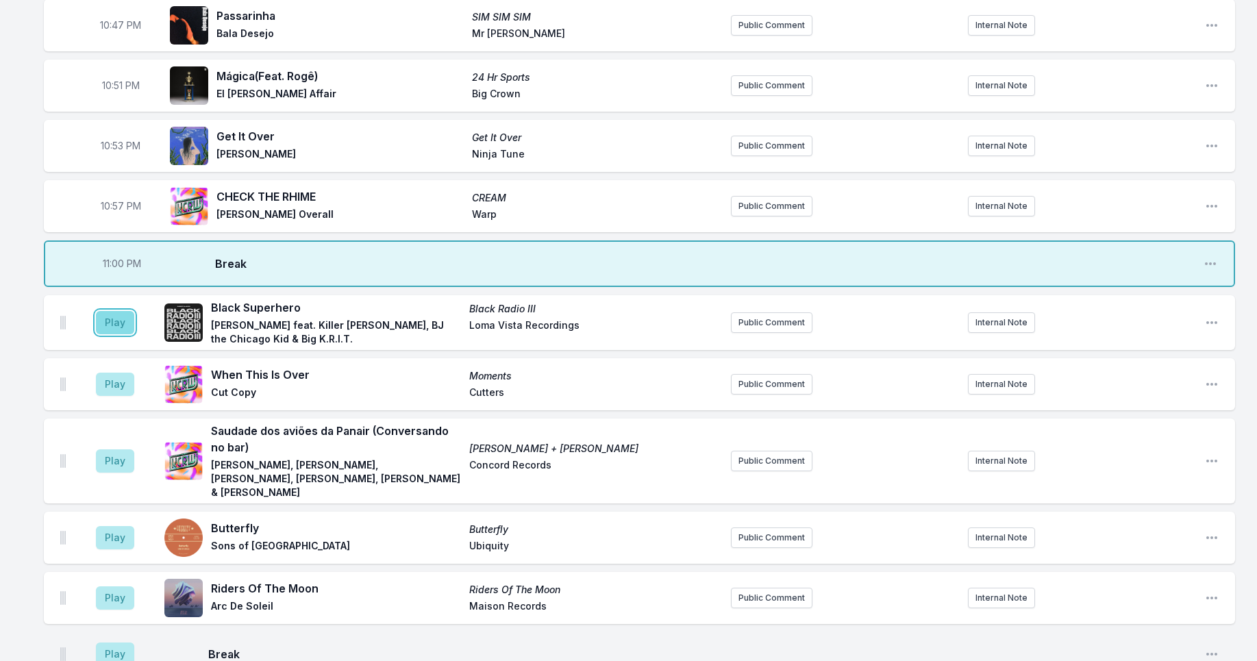
click at [108, 325] on button "Play" at bounding box center [115, 322] width 38 height 23
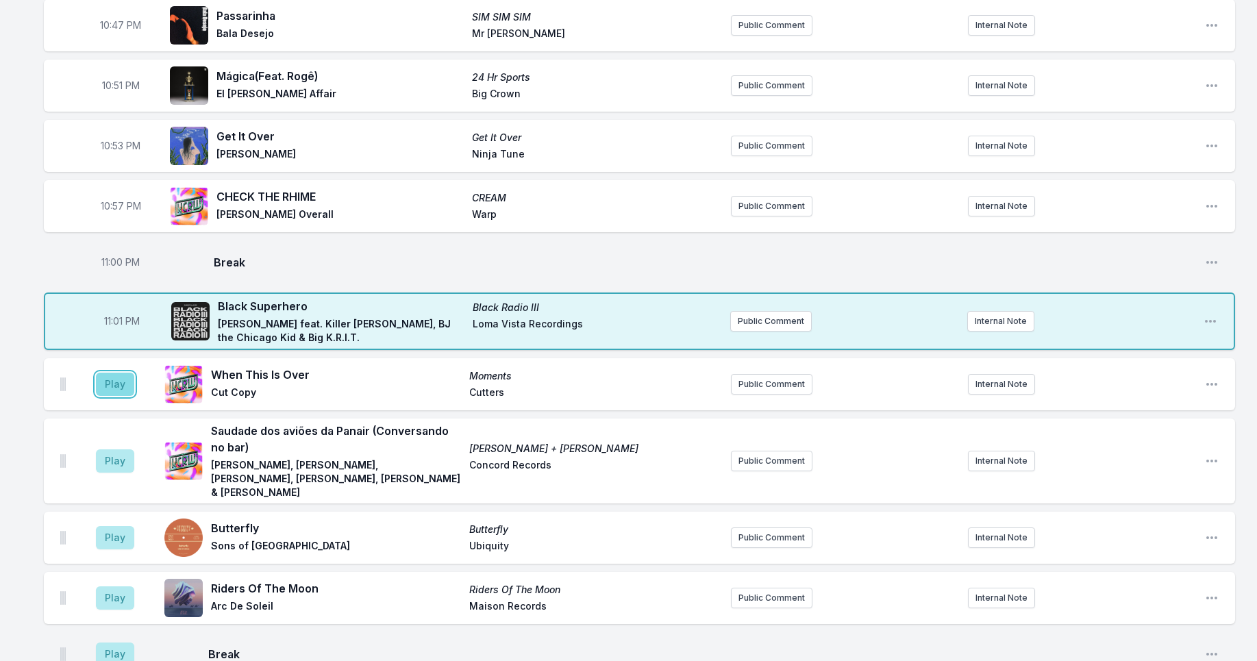
click at [114, 387] on button "Play" at bounding box center [115, 384] width 38 height 23
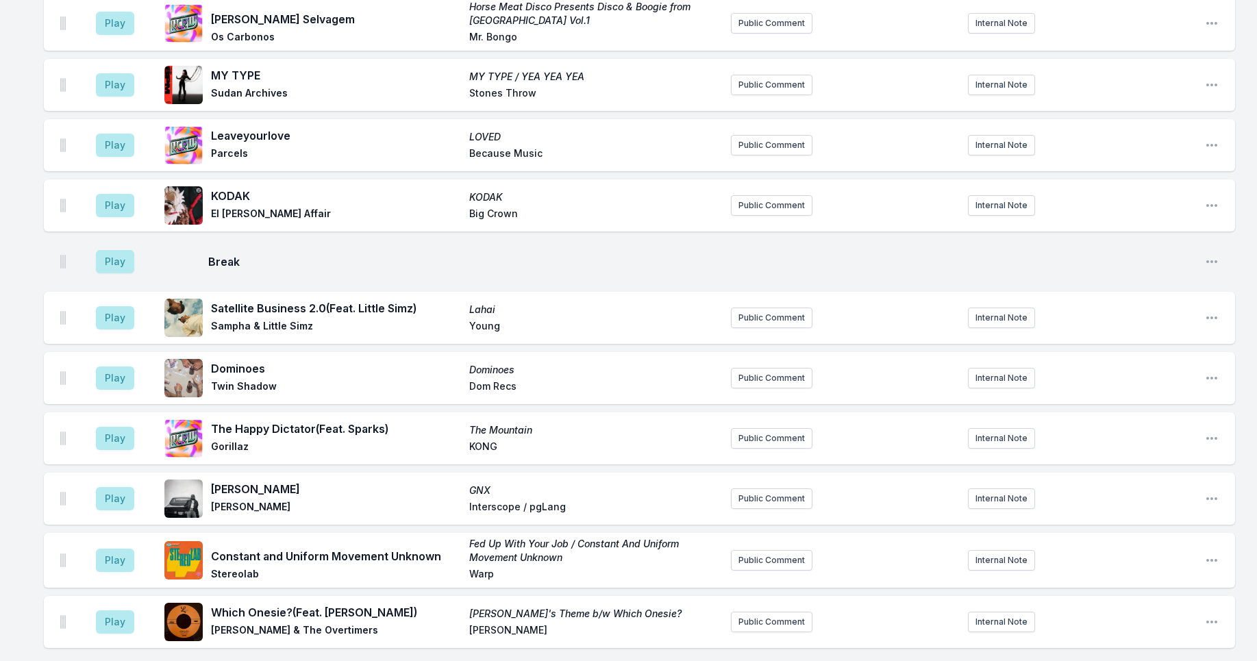
scroll to position [2265, 0]
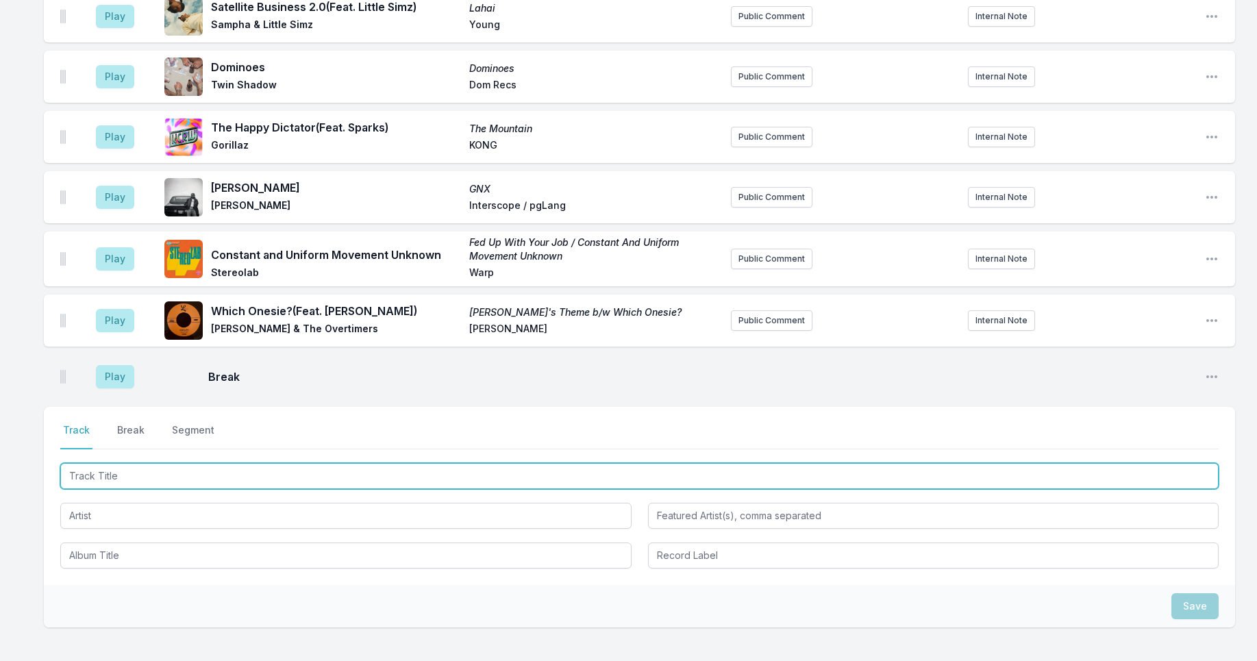
click at [107, 463] on input "Track Title" at bounding box center [639, 476] width 1159 height 26
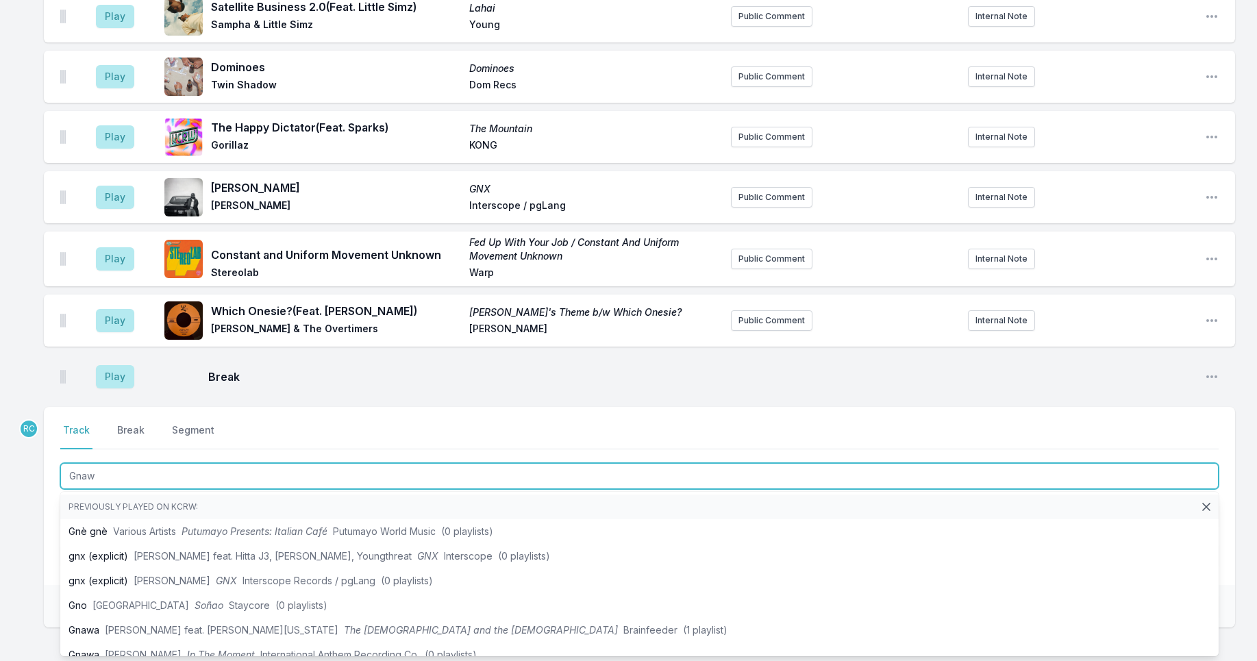
type input "Gnawa"
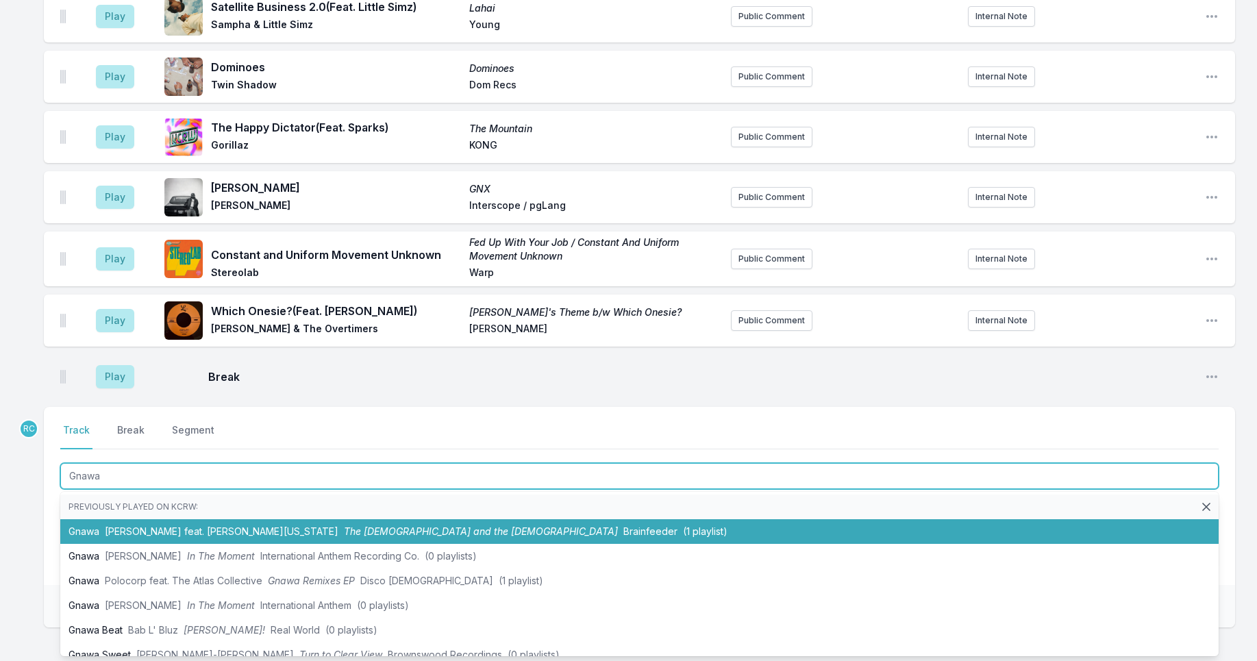
click at [207, 526] on span "[PERSON_NAME] feat. [PERSON_NAME][US_STATE]" at bounding box center [222, 532] width 234 height 12
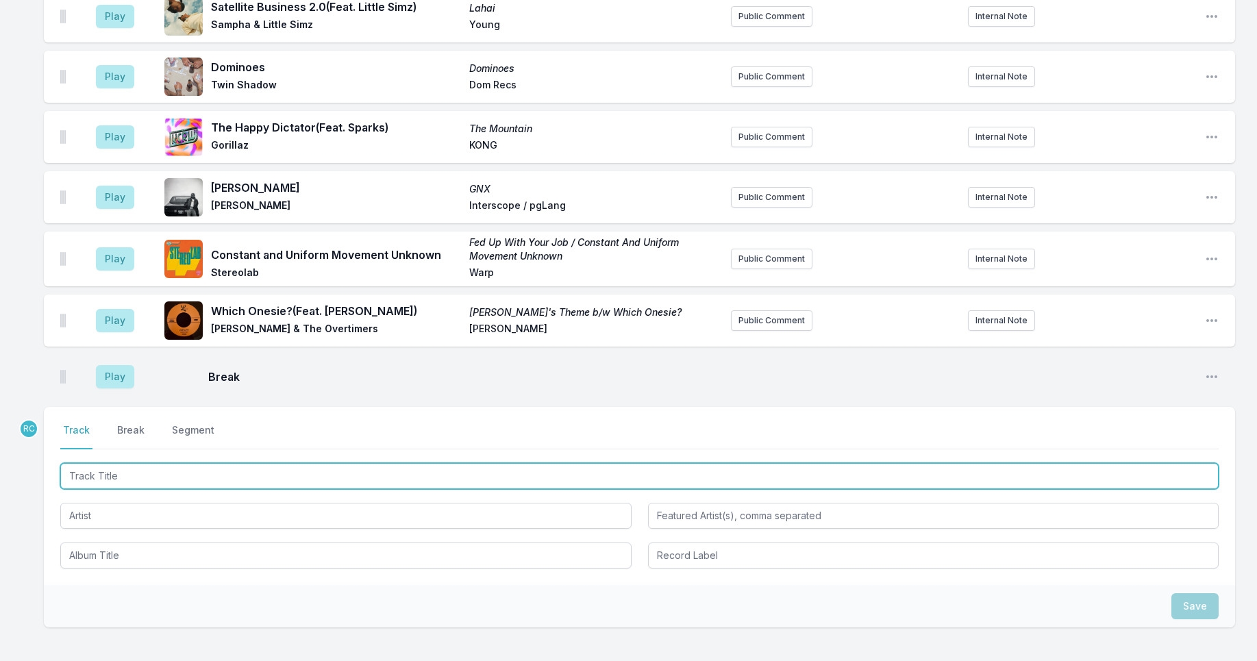
scroll to position [2326, 0]
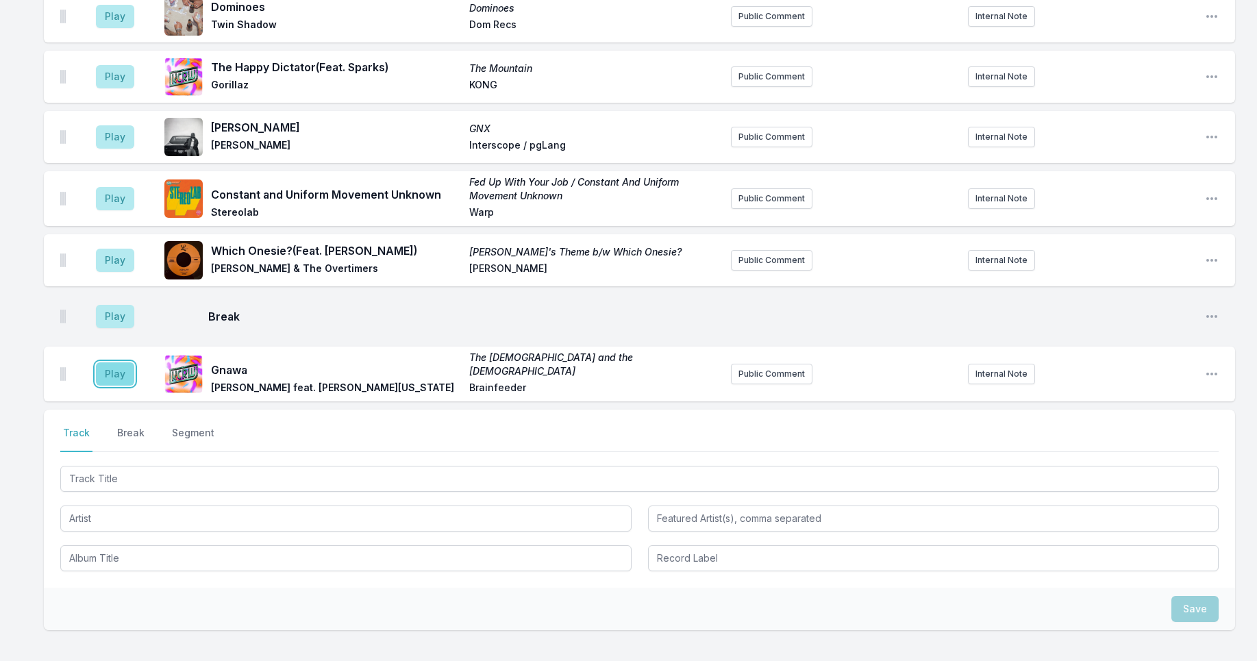
click at [114, 362] on button "Play" at bounding box center [115, 373] width 38 height 23
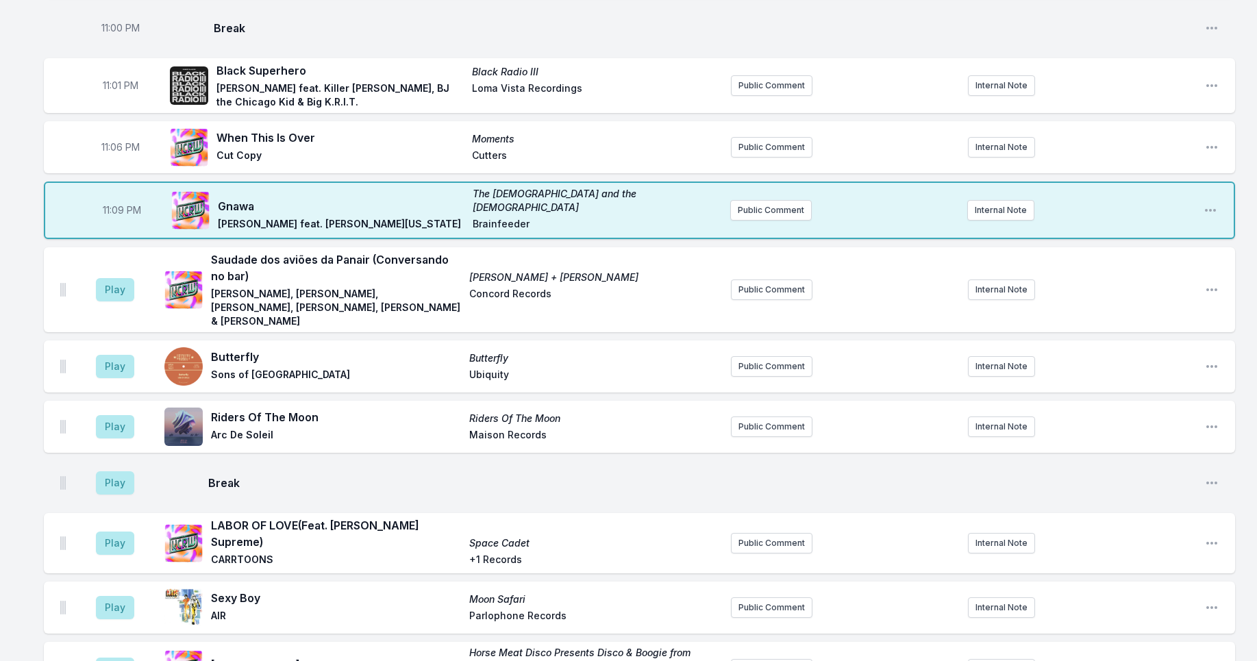
scroll to position [1381, 0]
click at [1215, 282] on icon "Open playlist item options" at bounding box center [1212, 289] width 14 height 14
click at [1159, 354] on button "Delete Entry" at bounding box center [1141, 366] width 153 height 25
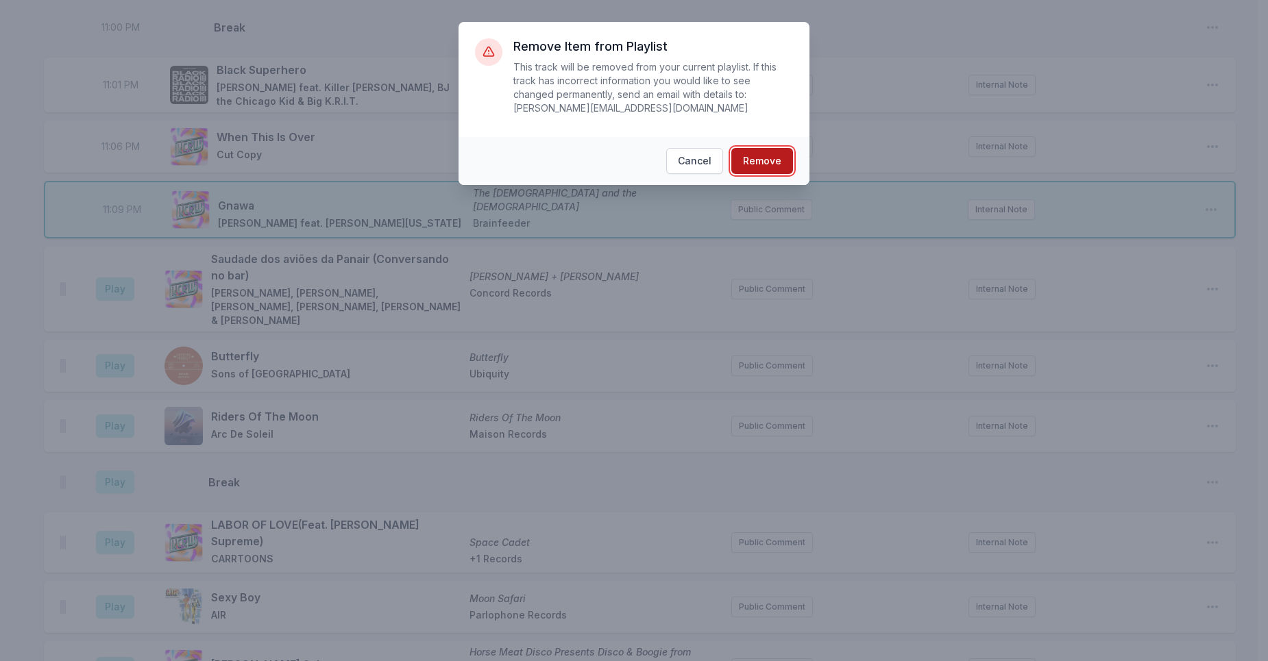
click at [767, 164] on button "Remove" at bounding box center [762, 161] width 62 height 26
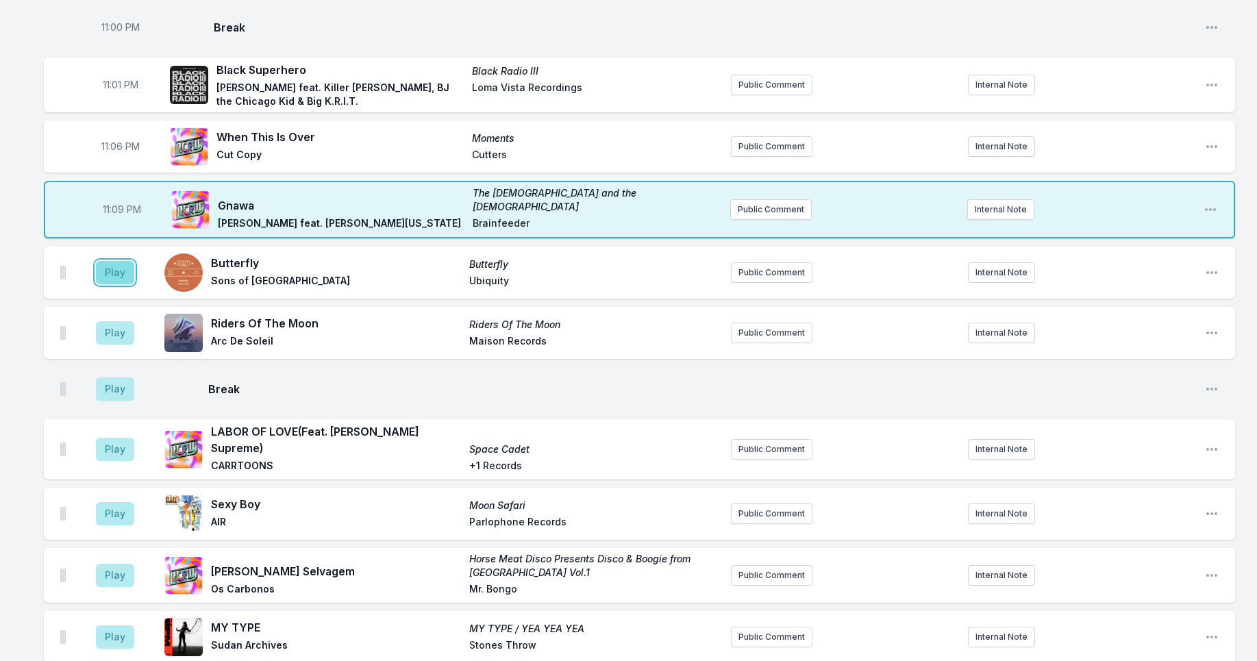
click at [113, 261] on button "Play" at bounding box center [115, 272] width 38 height 23
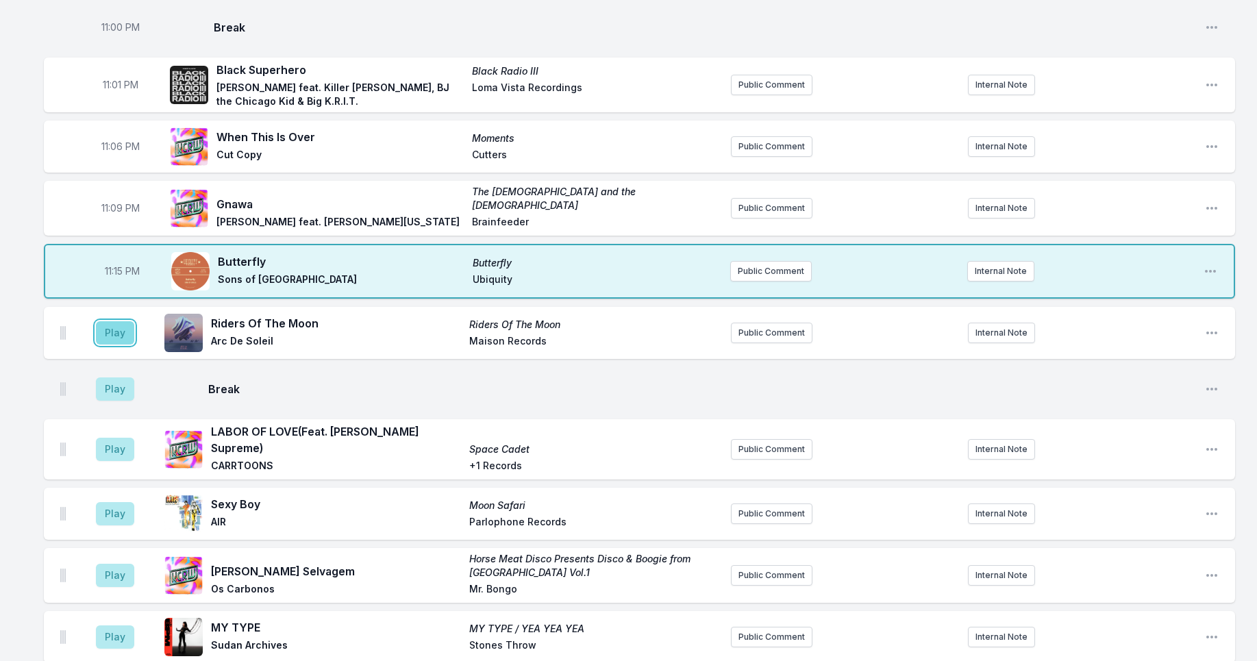
click at [119, 327] on button "Play" at bounding box center [115, 332] width 38 height 23
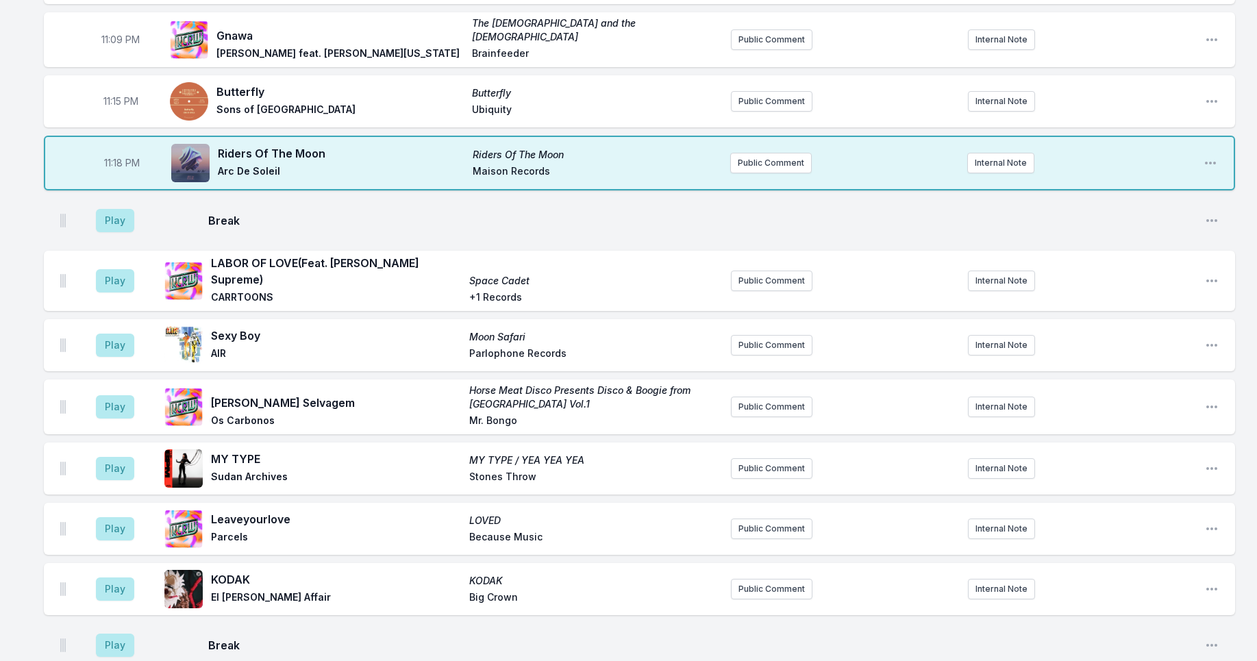
scroll to position [1327, 0]
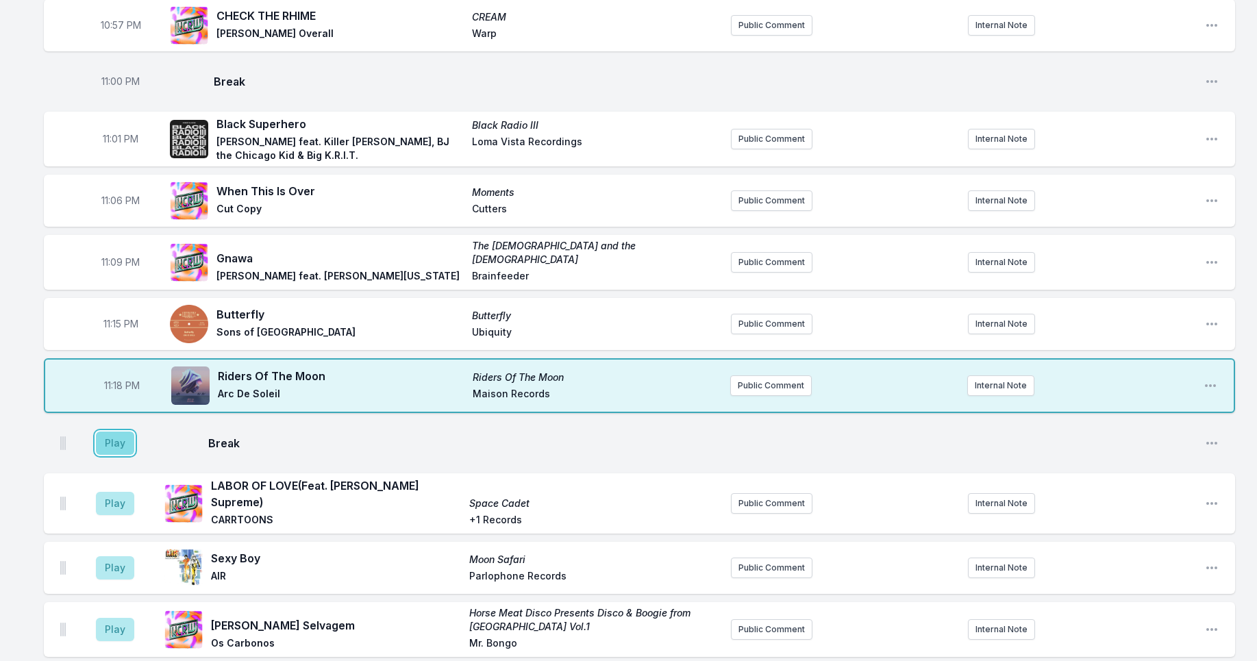
click at [121, 436] on button "Play" at bounding box center [115, 443] width 38 height 23
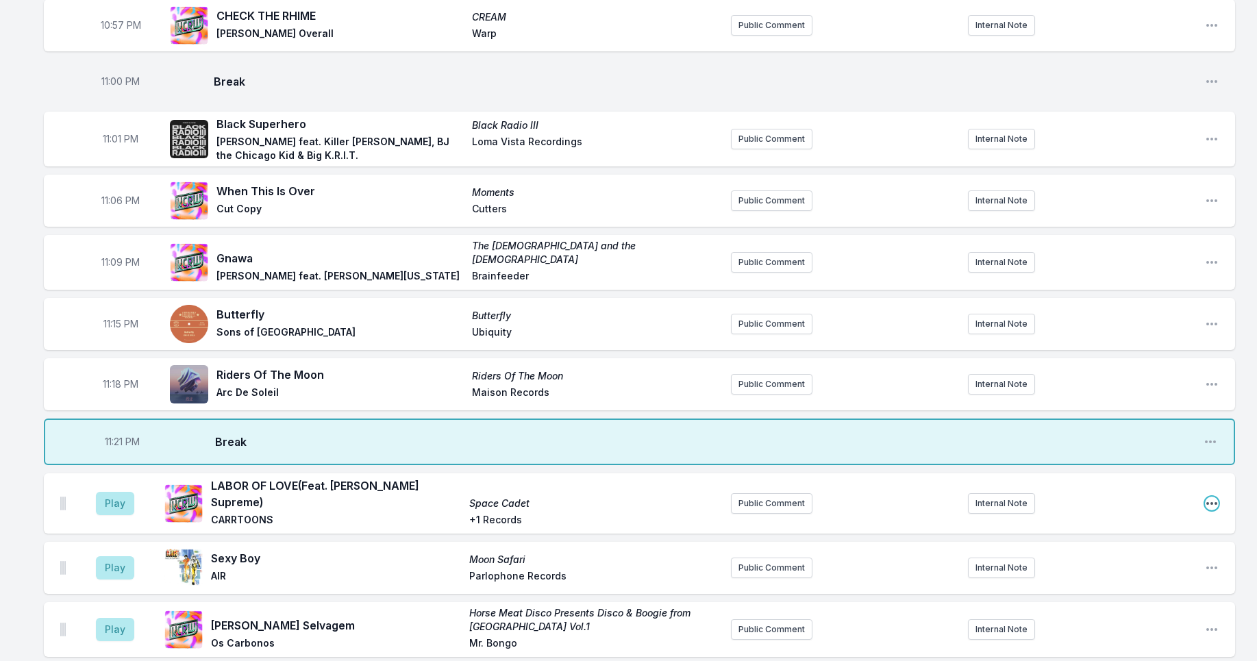
click at [1214, 497] on icon "Open playlist item options" at bounding box center [1212, 504] width 14 height 14
click at [1151, 568] on button "Delete Entry" at bounding box center [1141, 580] width 153 height 25
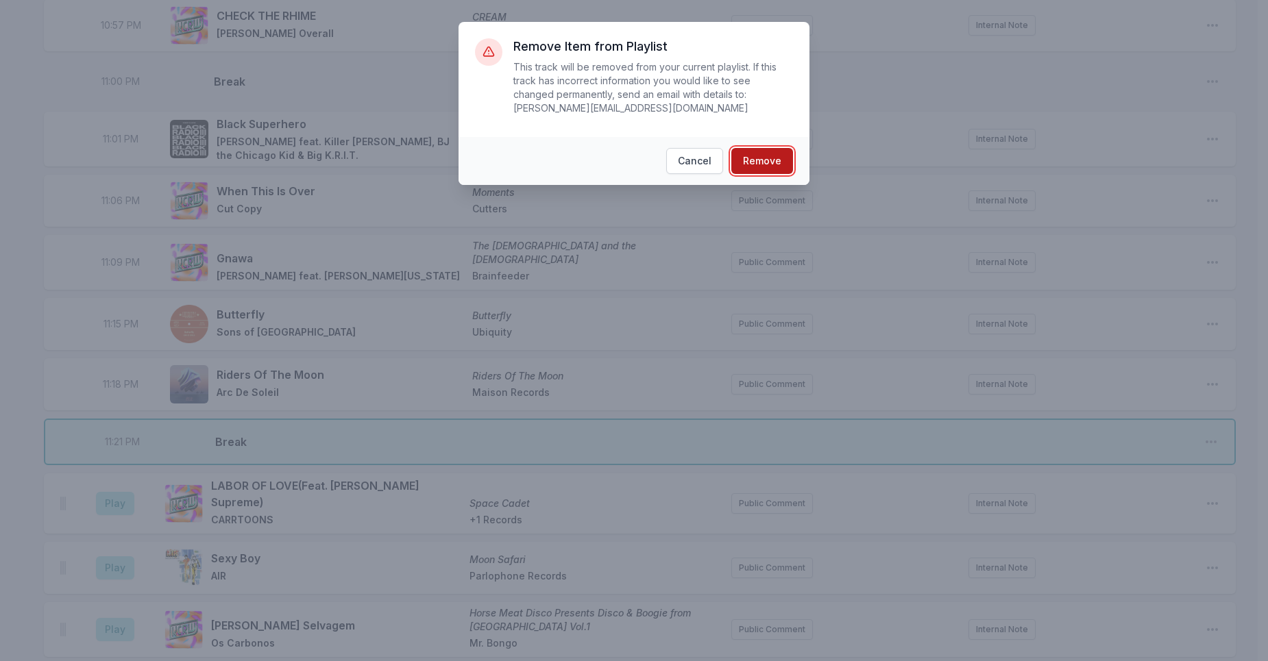
click at [763, 163] on button "Remove" at bounding box center [762, 161] width 62 height 26
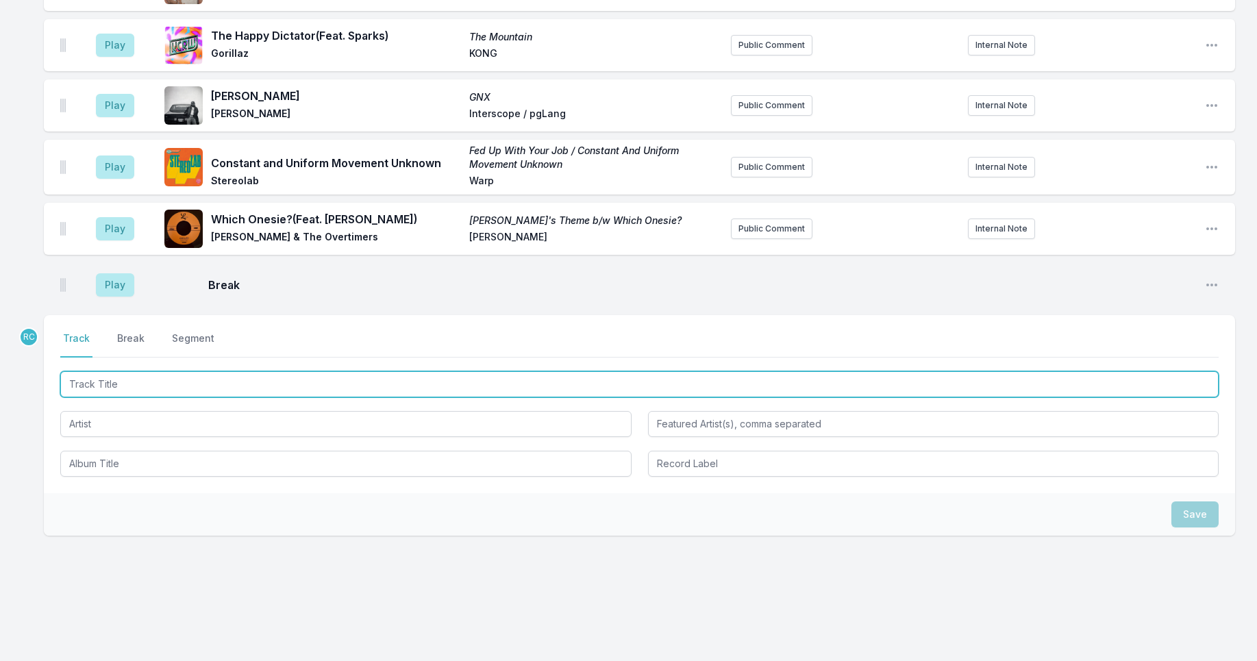
scroll to position [2259, 0]
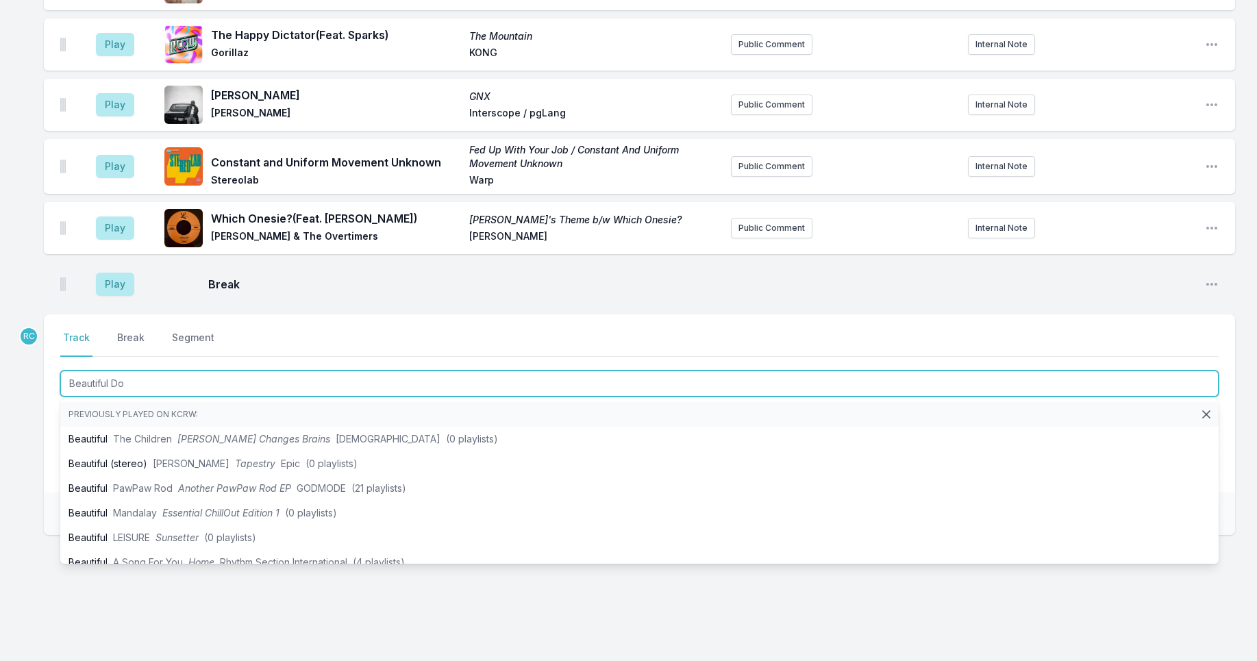
type input "Beautiful Dog"
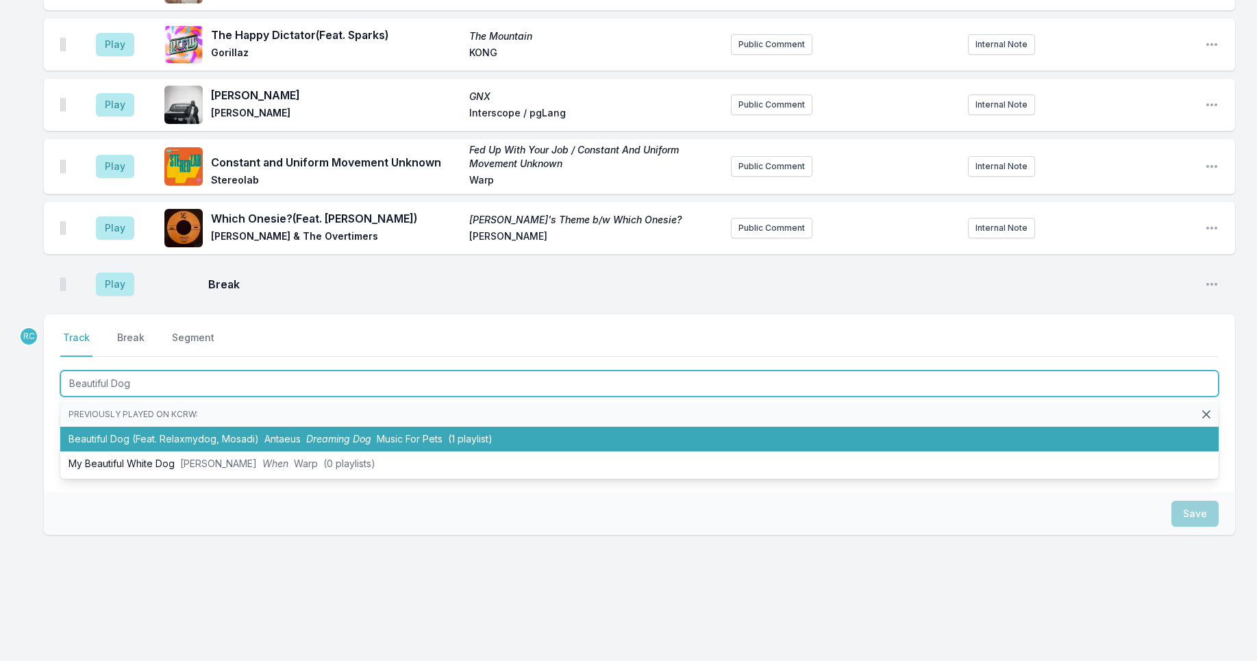
click at [245, 432] on li "Beautiful Dog (Feat. Relaxmydog, Mosadi) Antaeus Dreaming Dog Music For Pets (1…" at bounding box center [639, 439] width 1159 height 25
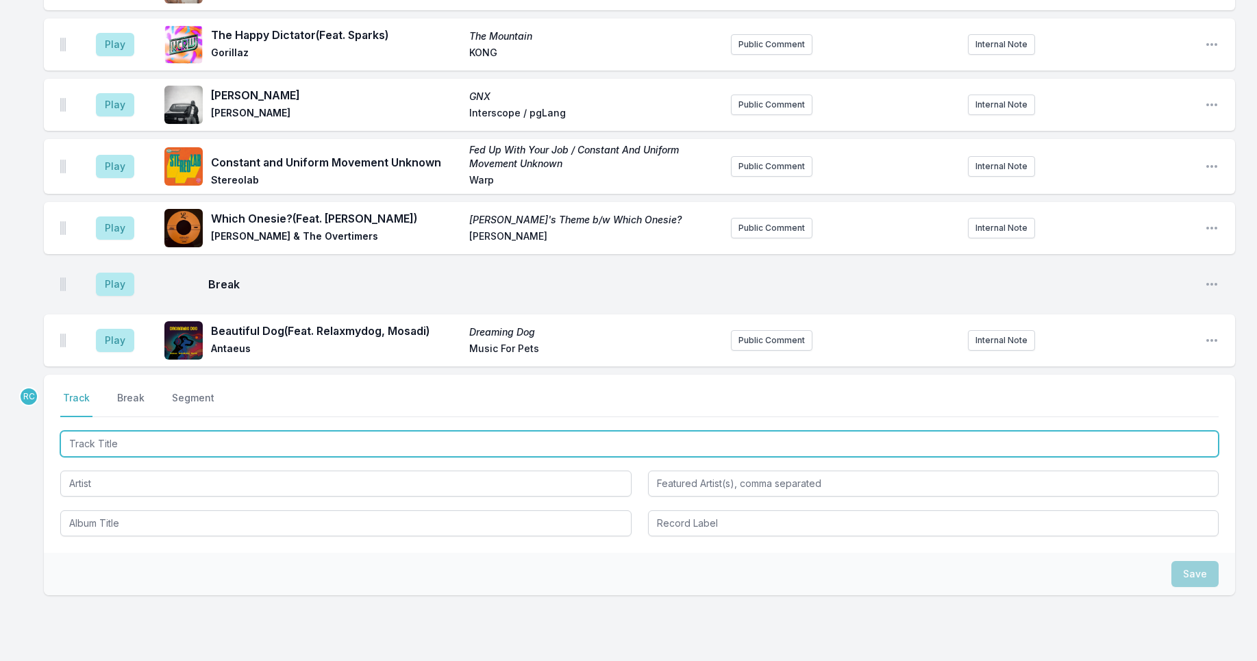
scroll to position [2319, 0]
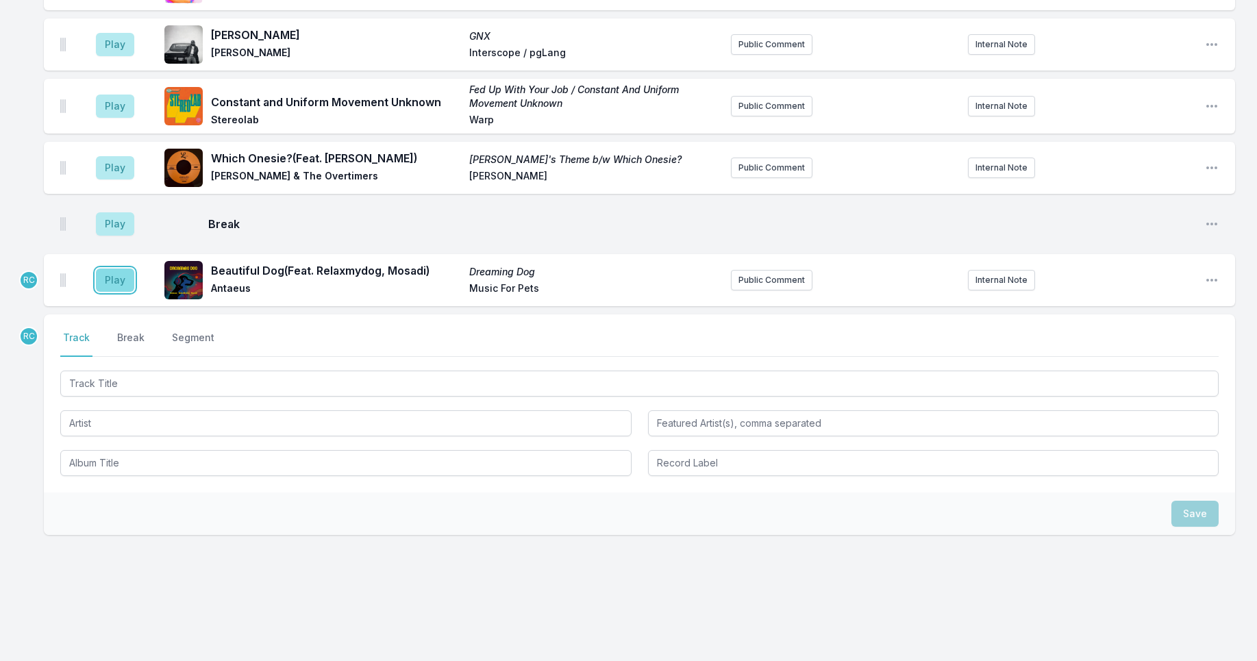
click at [119, 281] on button "Play" at bounding box center [115, 280] width 38 height 23
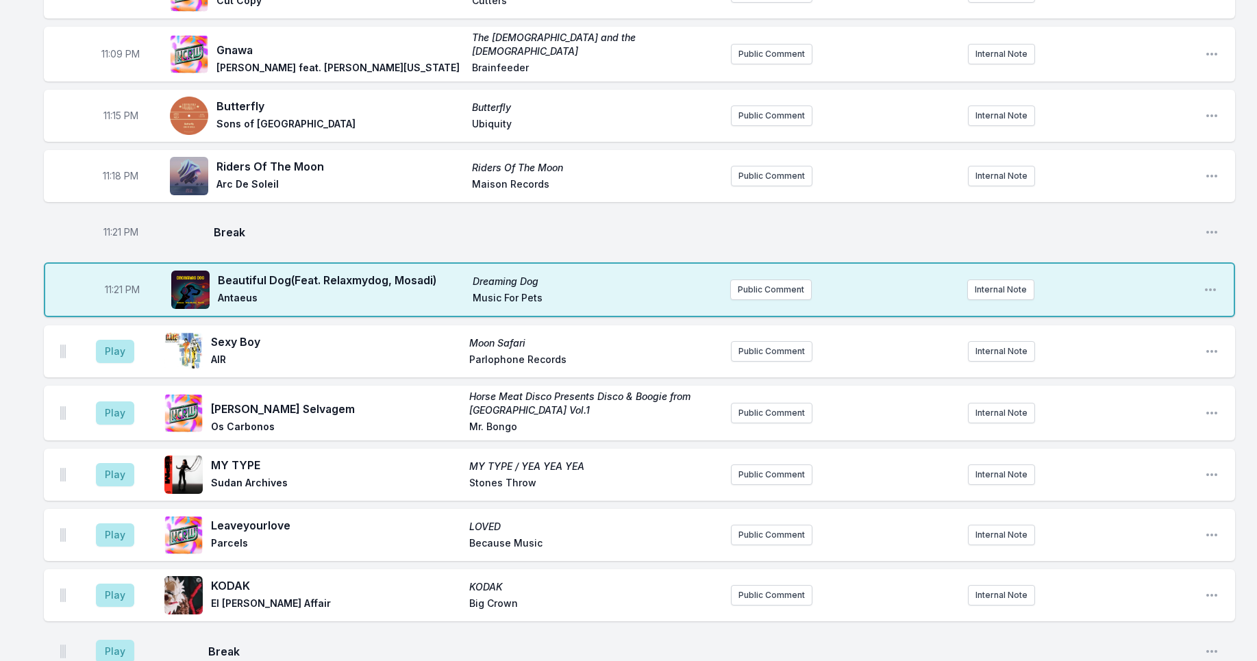
scroll to position [1541, 0]
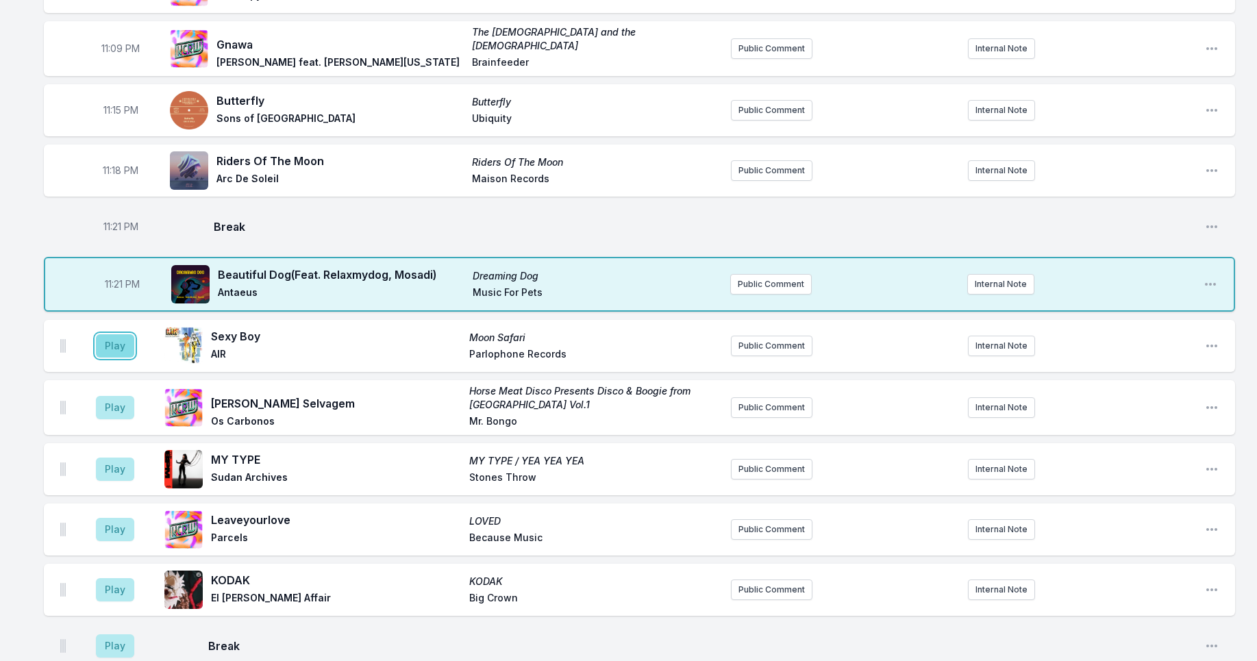
click at [106, 340] on button "Play" at bounding box center [115, 345] width 38 height 23
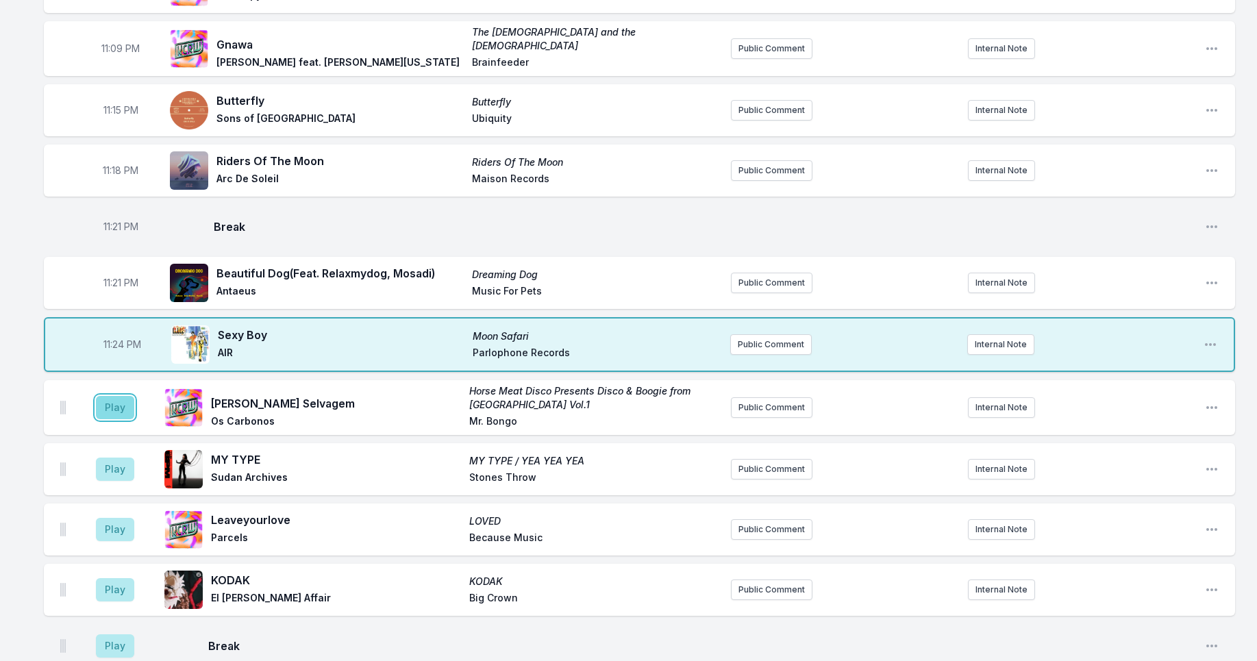
click at [111, 402] on button "Play" at bounding box center [115, 407] width 38 height 23
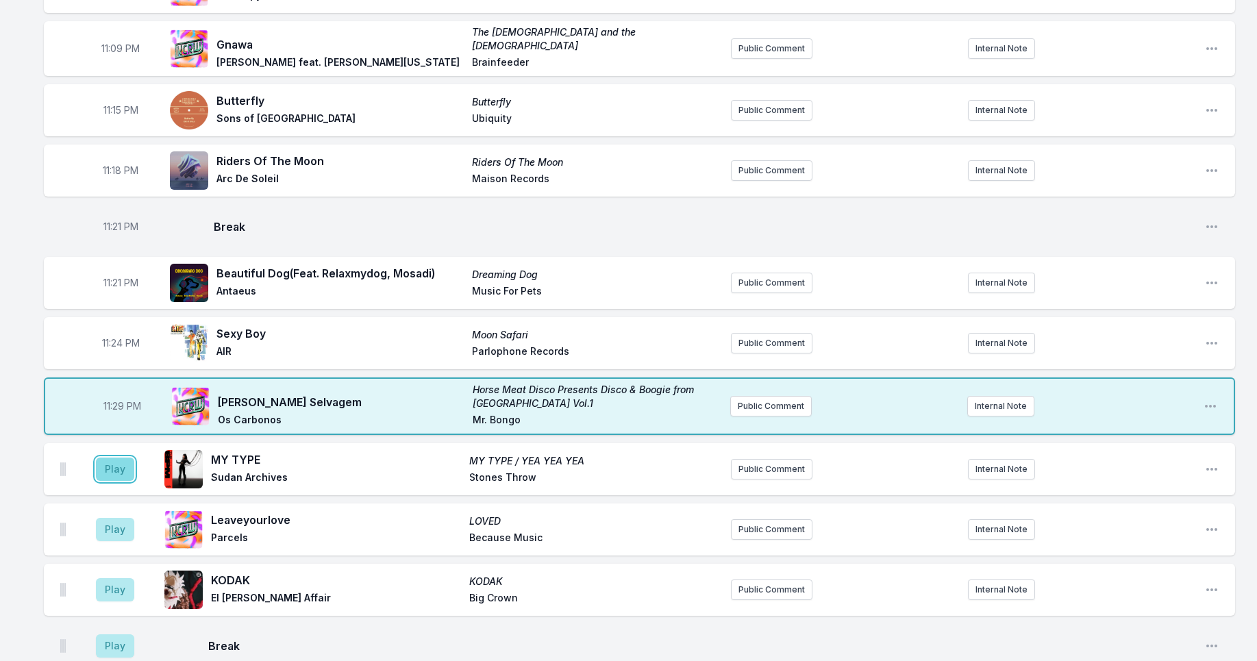
click at [116, 458] on button "Play" at bounding box center [115, 469] width 38 height 23
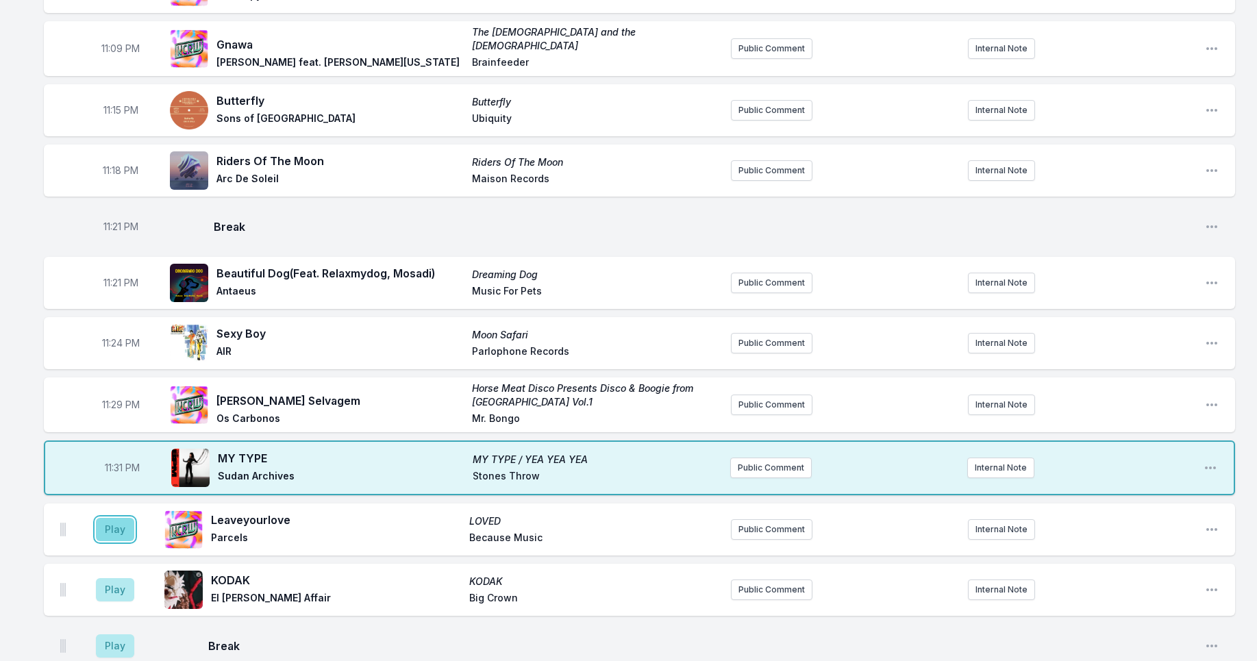
click at [106, 523] on button "Play" at bounding box center [115, 529] width 38 height 23
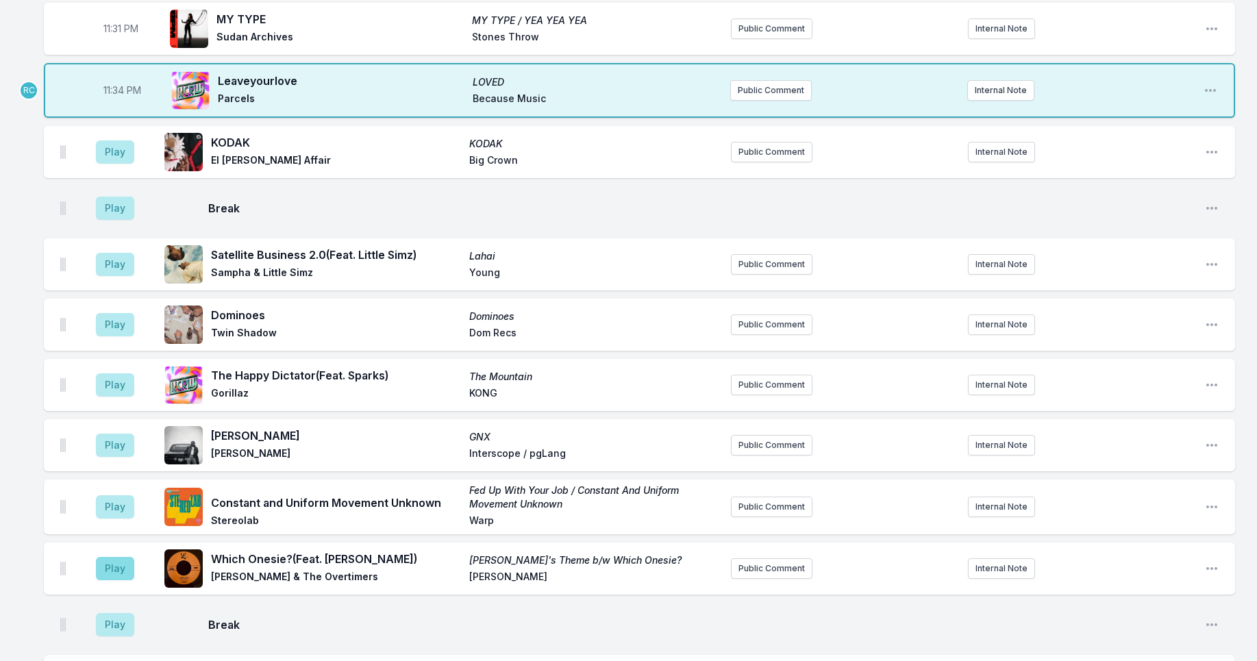
scroll to position [1982, 0]
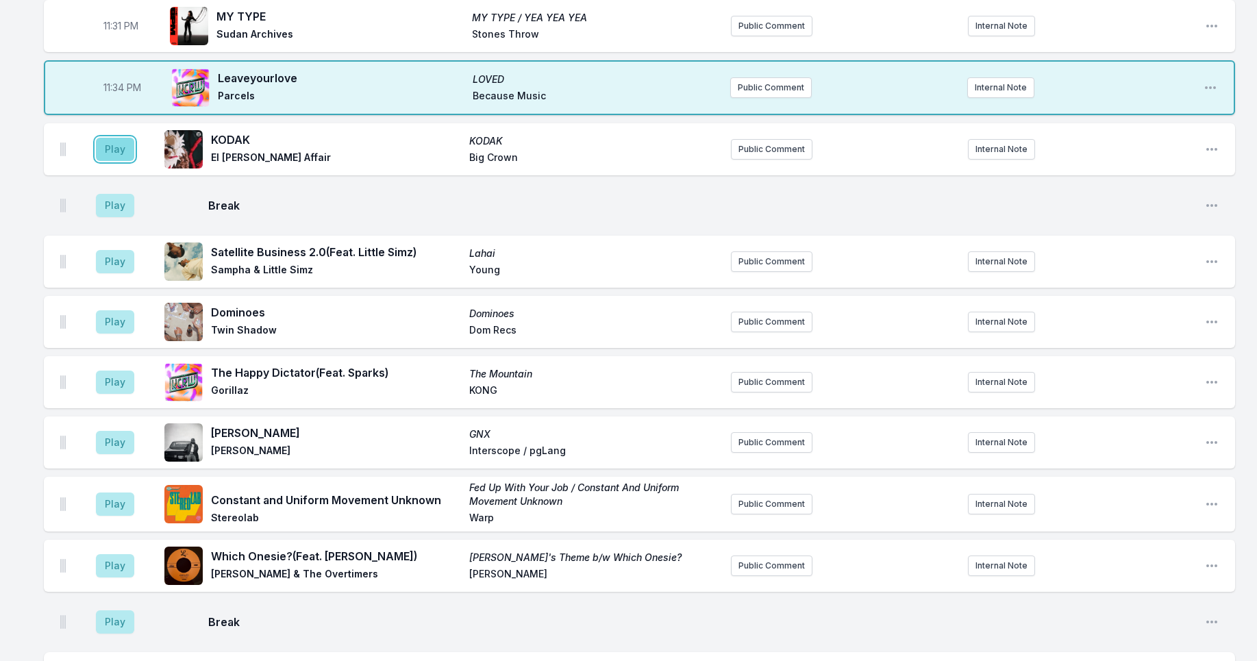
click at [118, 147] on button "Play" at bounding box center [115, 149] width 38 height 23
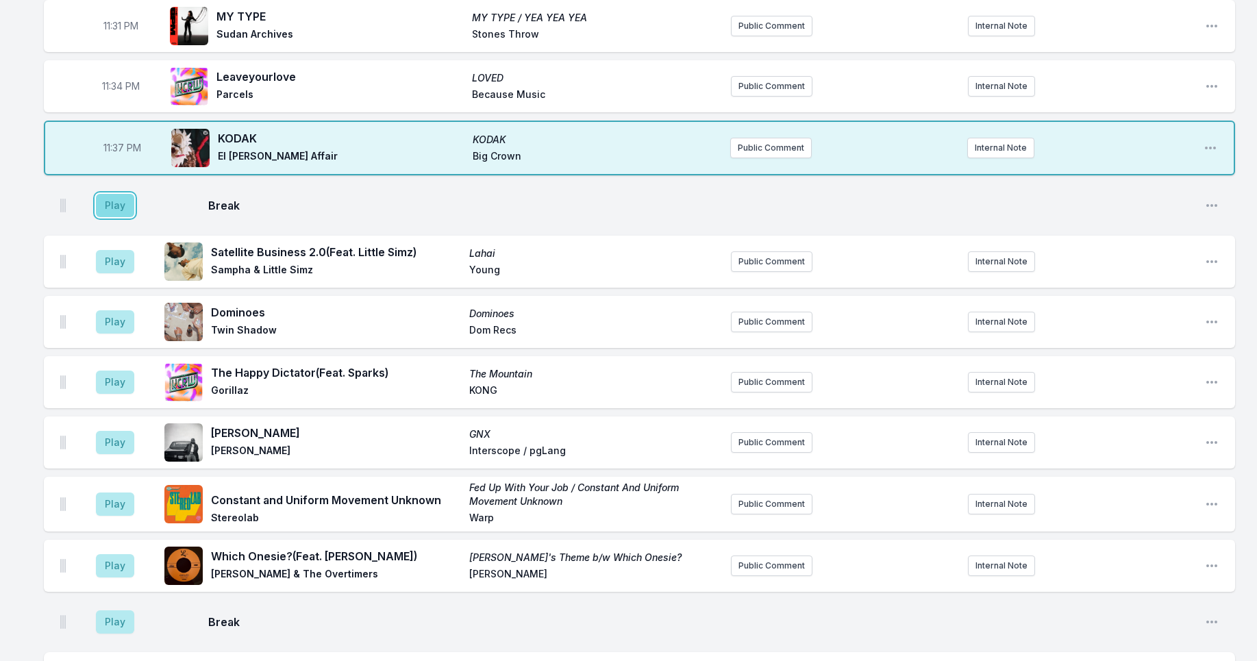
click at [120, 201] on button "Play" at bounding box center [115, 205] width 38 height 23
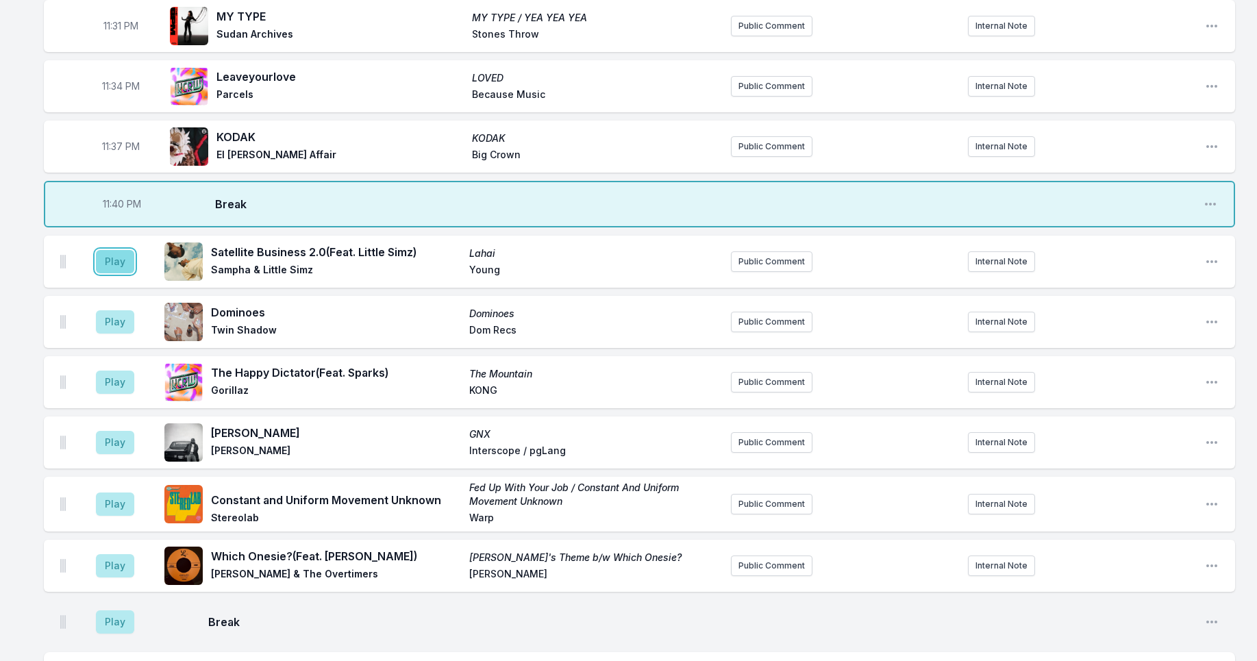
click at [112, 258] on button "Play" at bounding box center [115, 261] width 38 height 23
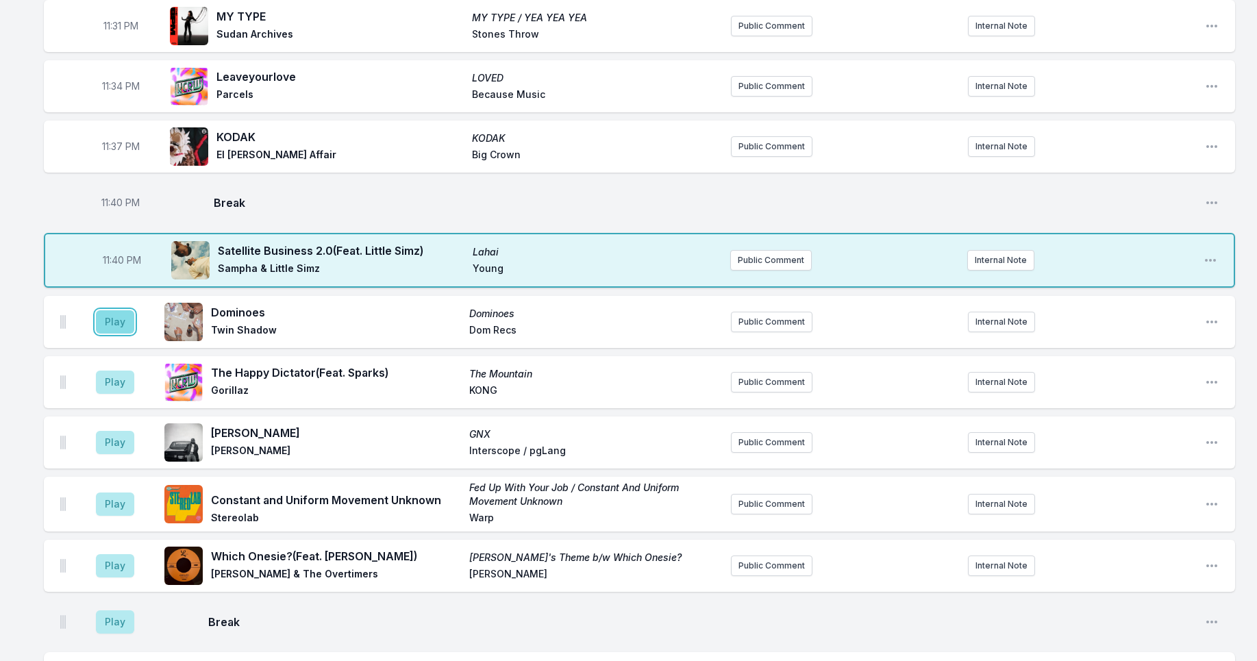
click at [125, 314] on button "Play" at bounding box center [115, 321] width 38 height 23
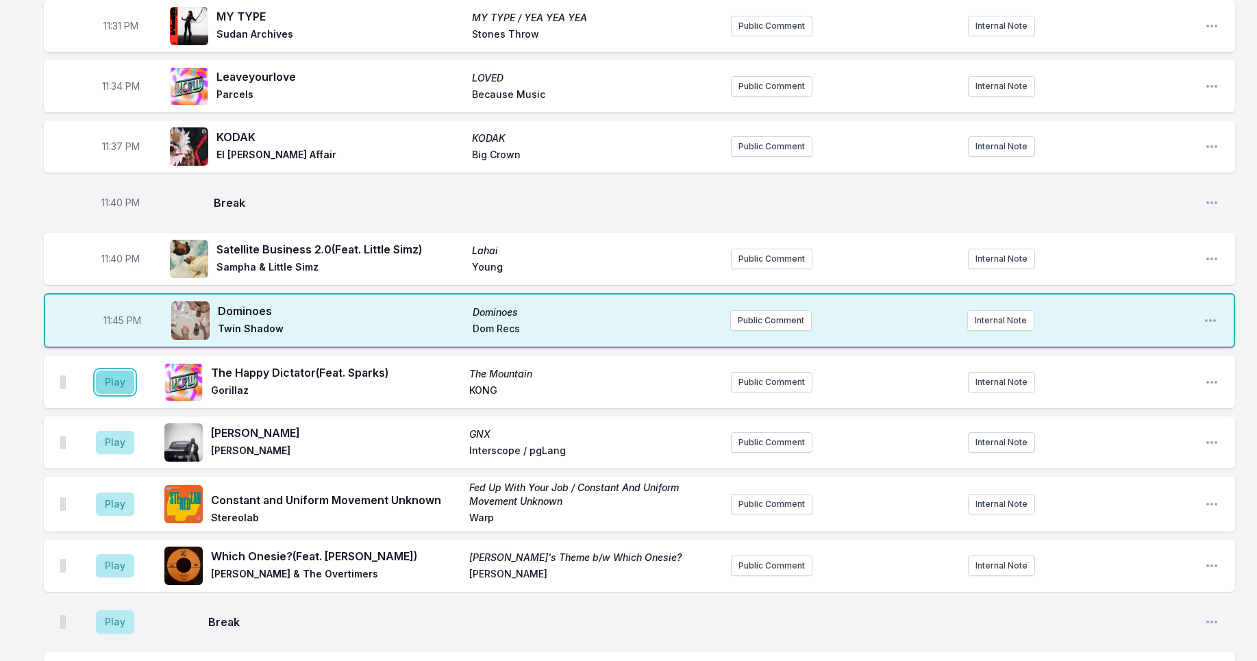
click at [115, 375] on button "Play" at bounding box center [115, 382] width 38 height 23
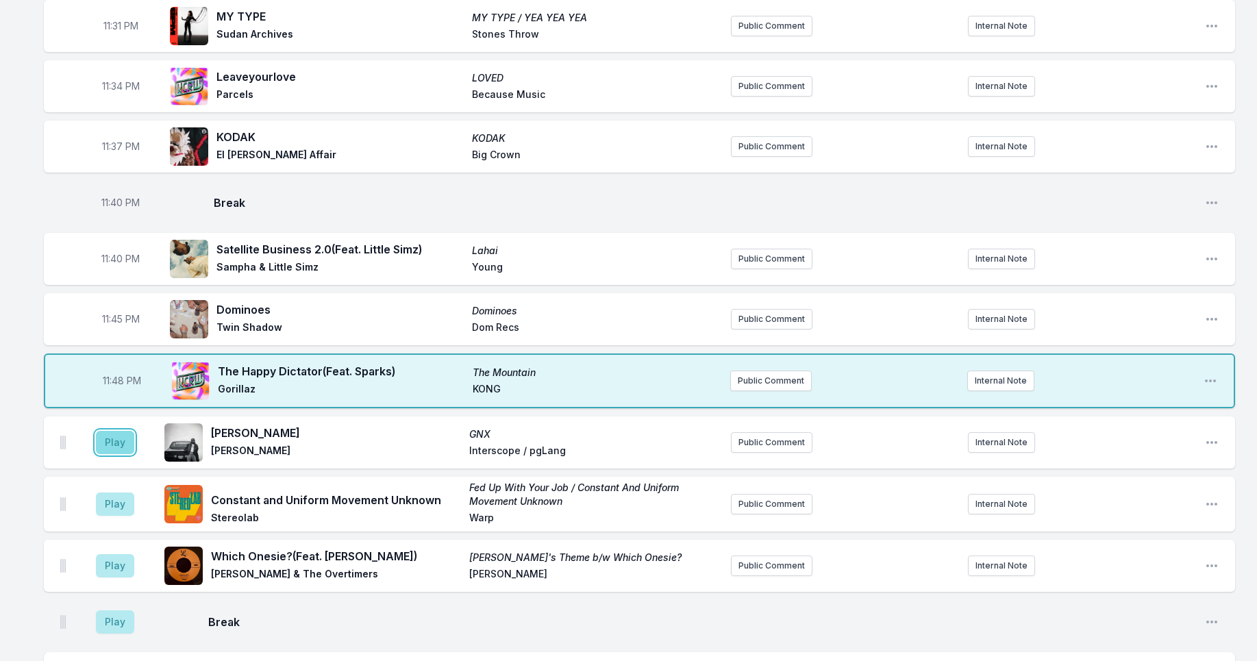
click at [116, 436] on button "Play" at bounding box center [115, 442] width 38 height 23
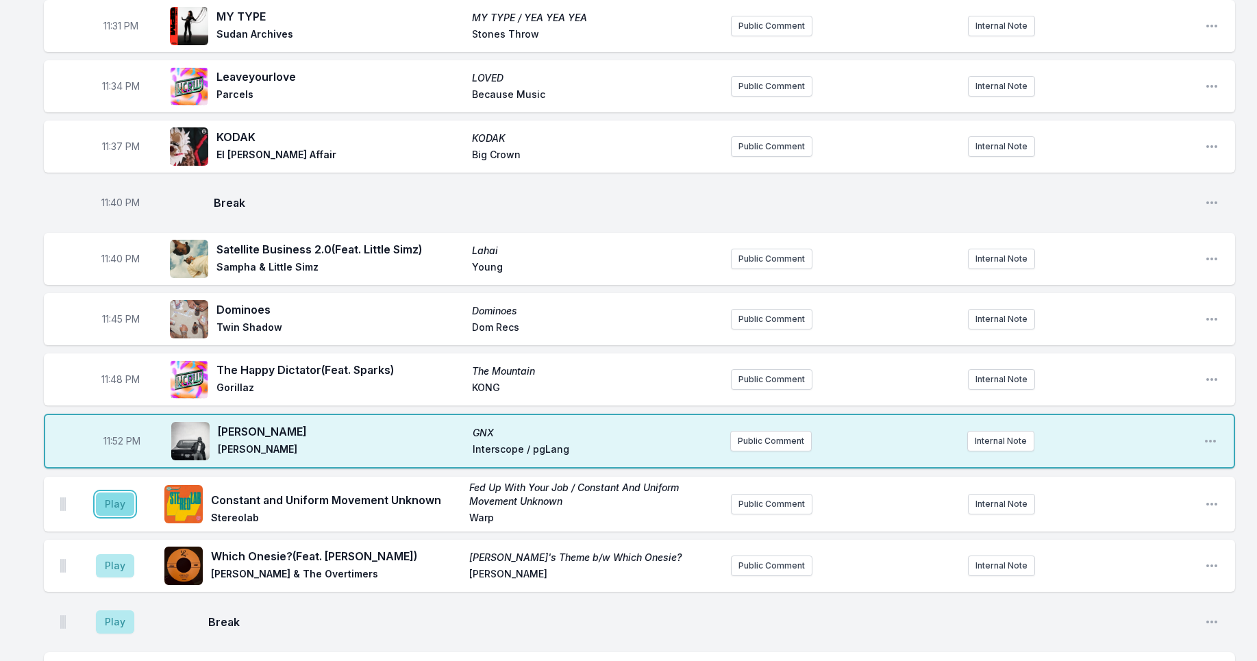
click at [116, 493] on button "Play" at bounding box center [115, 504] width 38 height 23
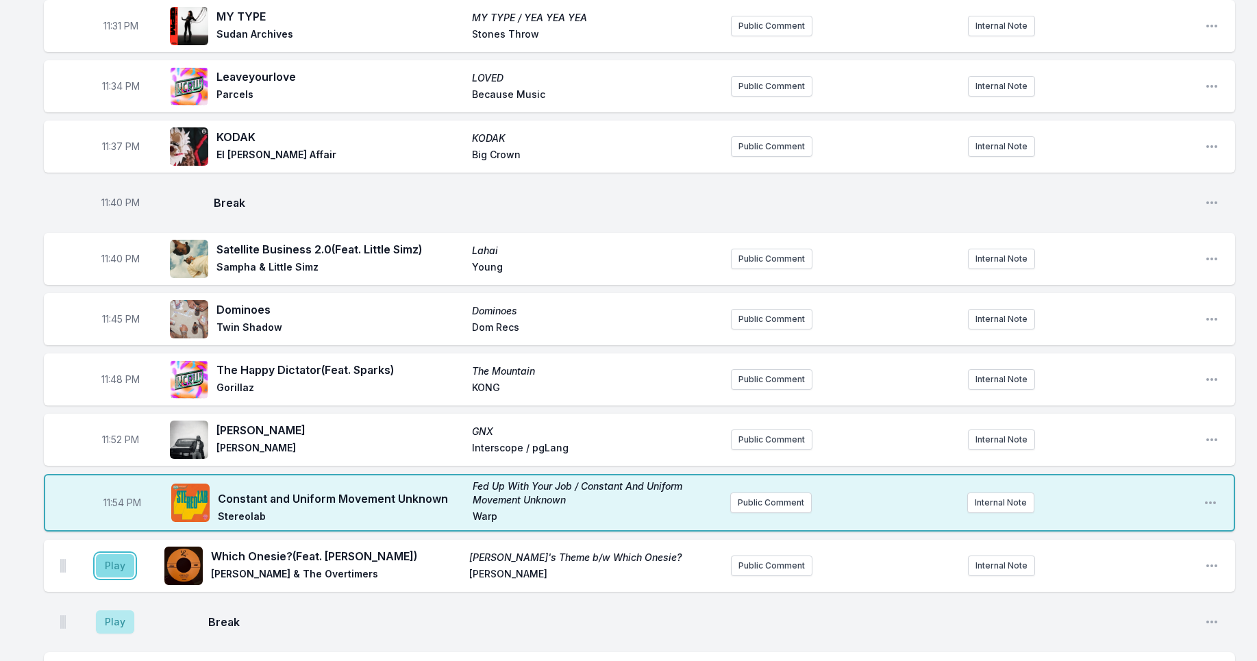
click at [102, 554] on button "Play" at bounding box center [115, 565] width 38 height 23
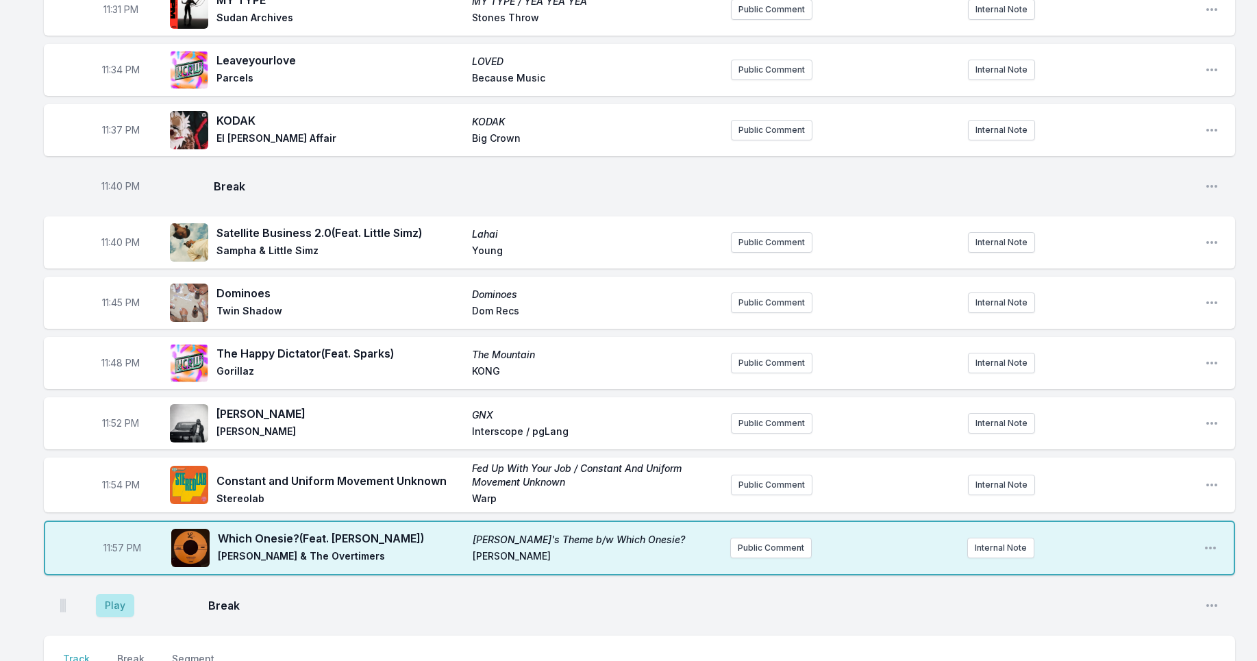
scroll to position [2084, 0]
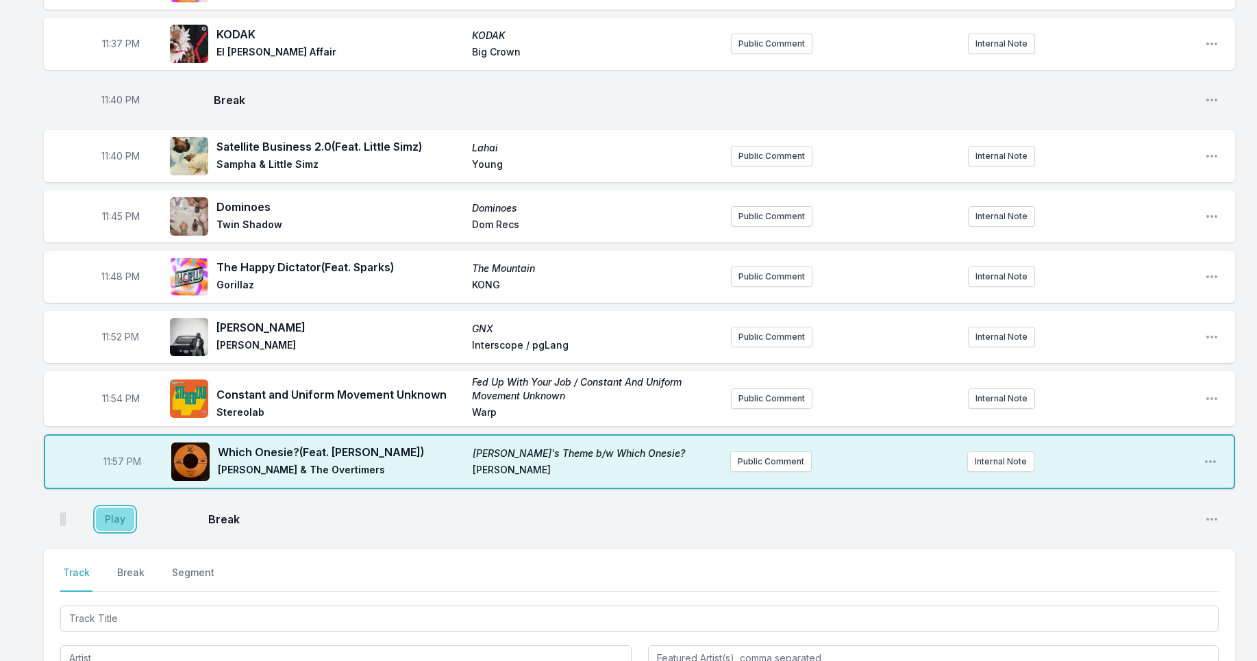
click at [121, 513] on button "Play" at bounding box center [115, 519] width 38 height 23
